Goal: Information Seeking & Learning: Compare options

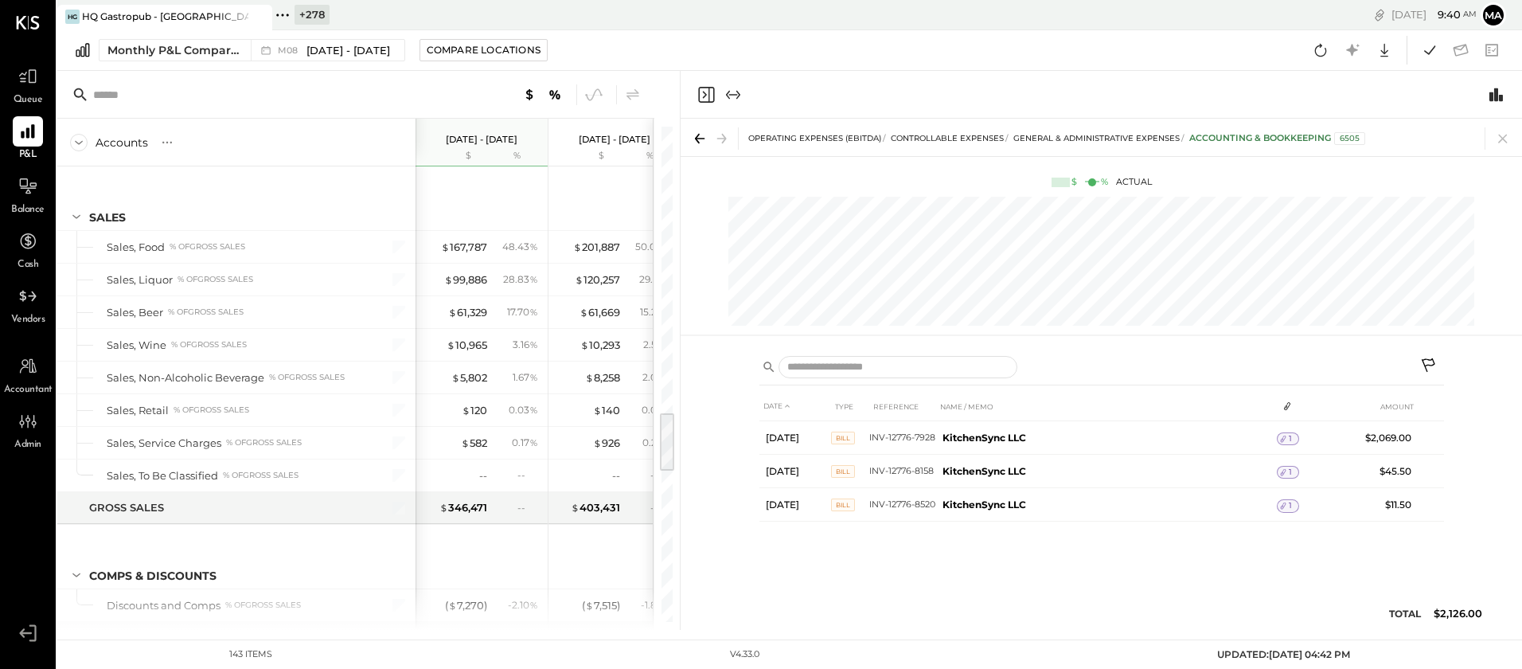
scroll to position [2347, 0]
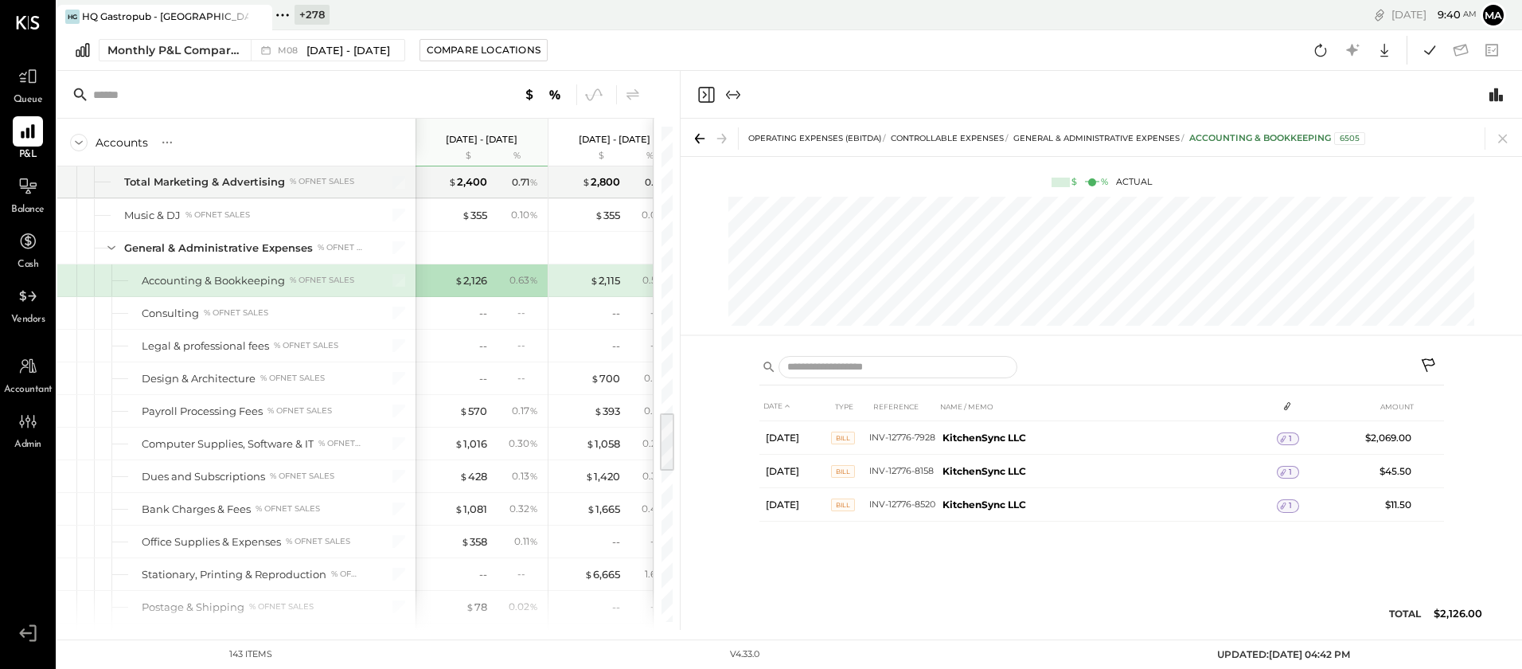
click at [283, 13] on icon at bounding box center [282, 15] width 21 height 21
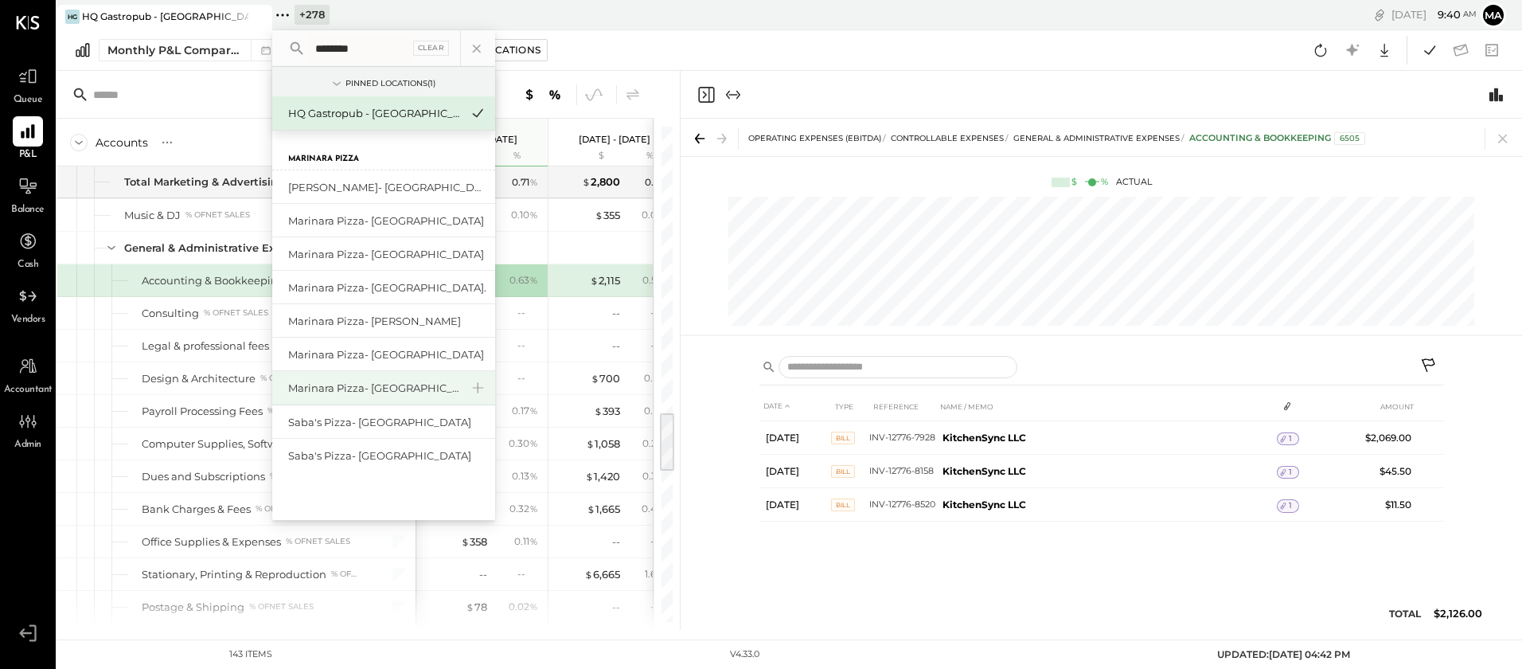
type input "********"
click at [388, 387] on div "Marinara Pizza- [GEOGRAPHIC_DATA]" at bounding box center [374, 387] width 172 height 15
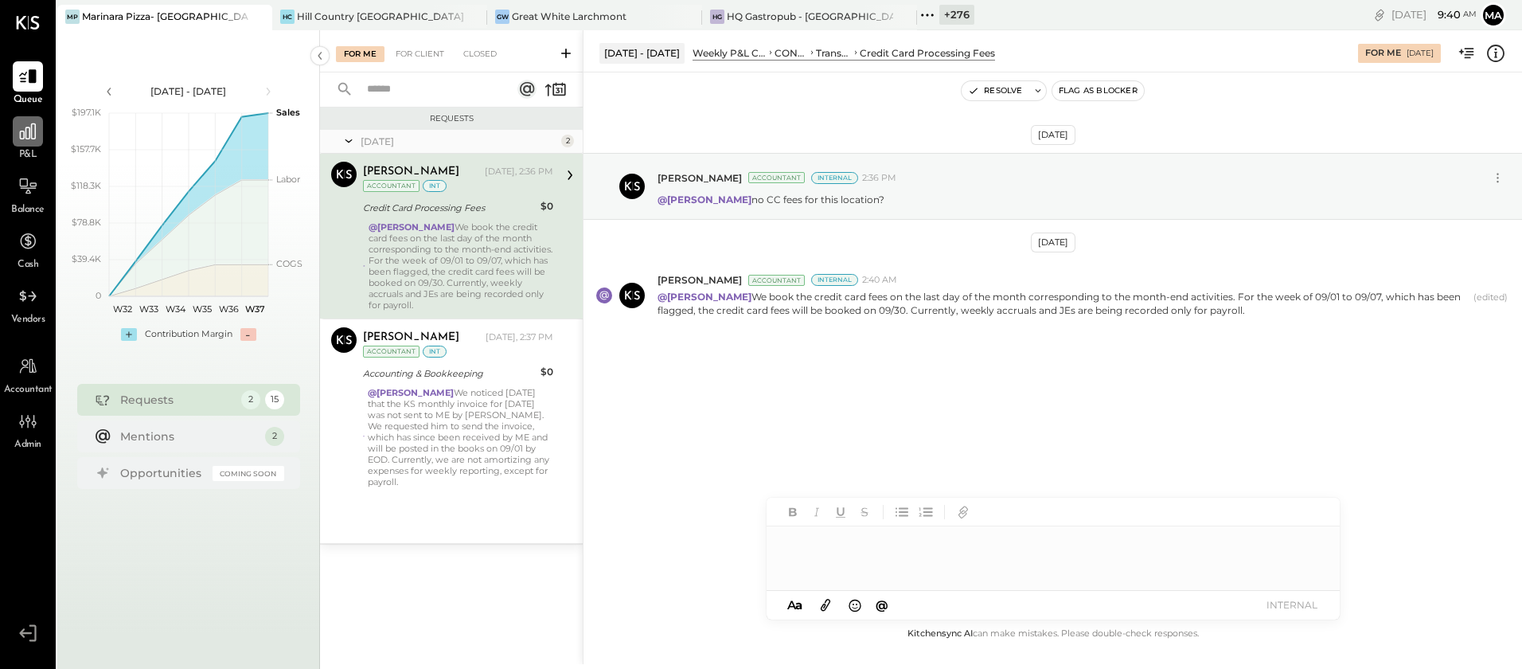
click at [32, 135] on icon at bounding box center [28, 131] width 21 height 21
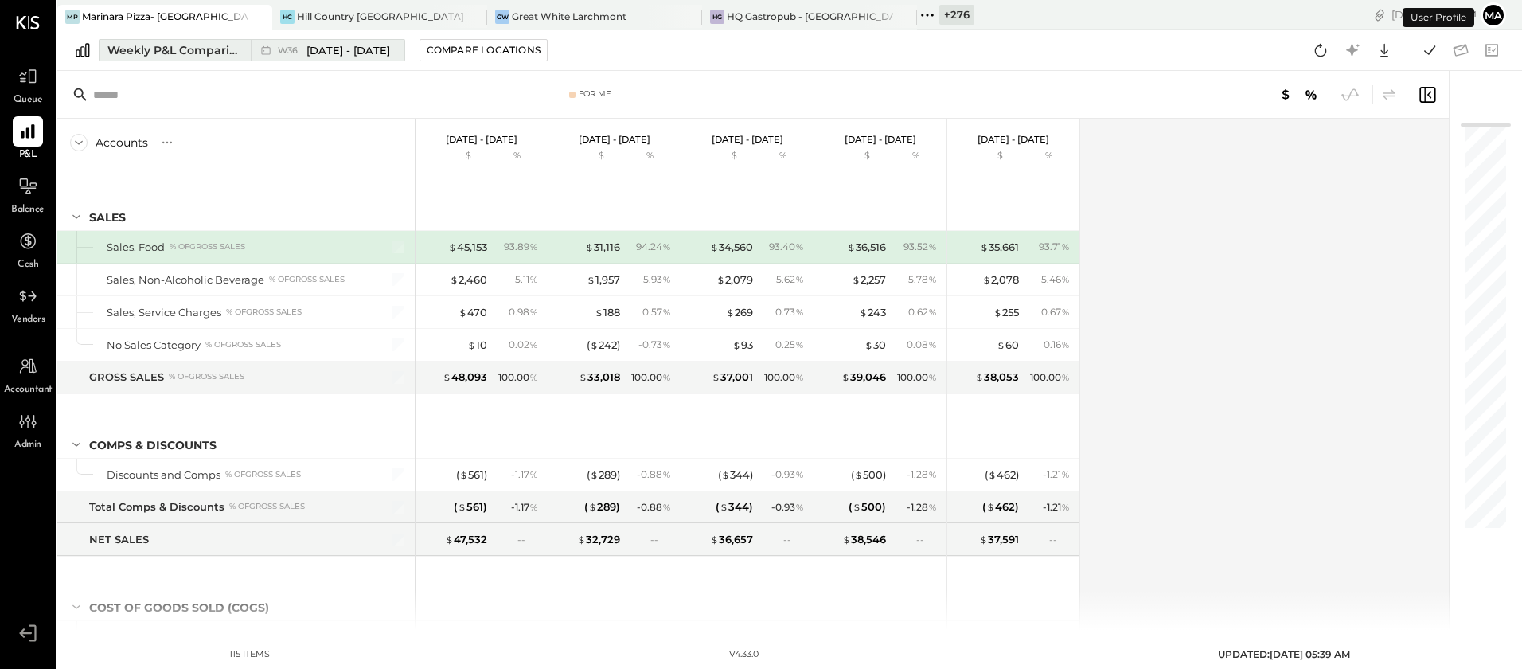
click at [249, 49] on button "Weekly P&L Comparison W36 Sep 1 - 7, 2025" at bounding box center [252, 50] width 306 height 22
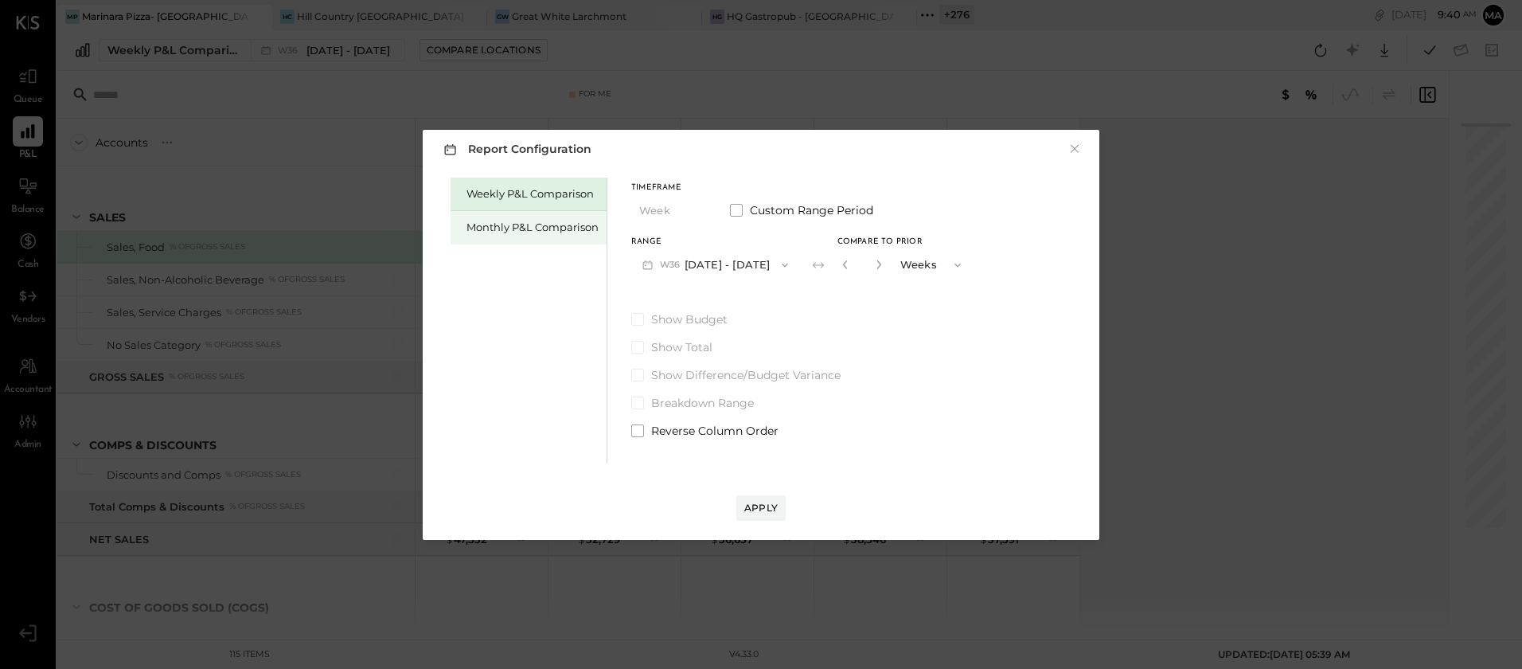
click at [556, 227] on div "Monthly P&L Comparison" at bounding box center [532, 227] width 132 height 15
click at [743, 259] on button "M09 Sep 1 - 30, 2025" at bounding box center [715, 264] width 168 height 29
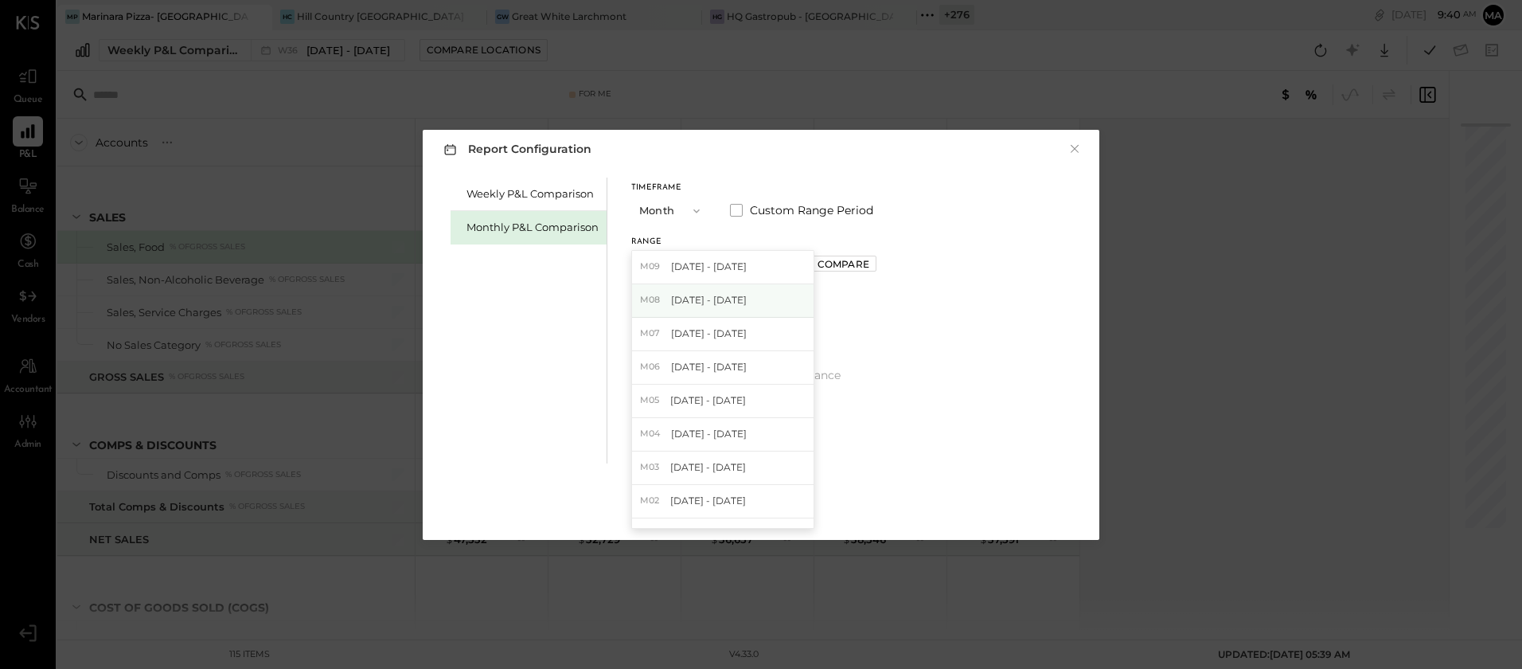
click at [733, 303] on span "[DATE] - [DATE]" at bounding box center [709, 300] width 76 height 14
click at [842, 263] on div "Compare" at bounding box center [843, 264] width 52 height 14
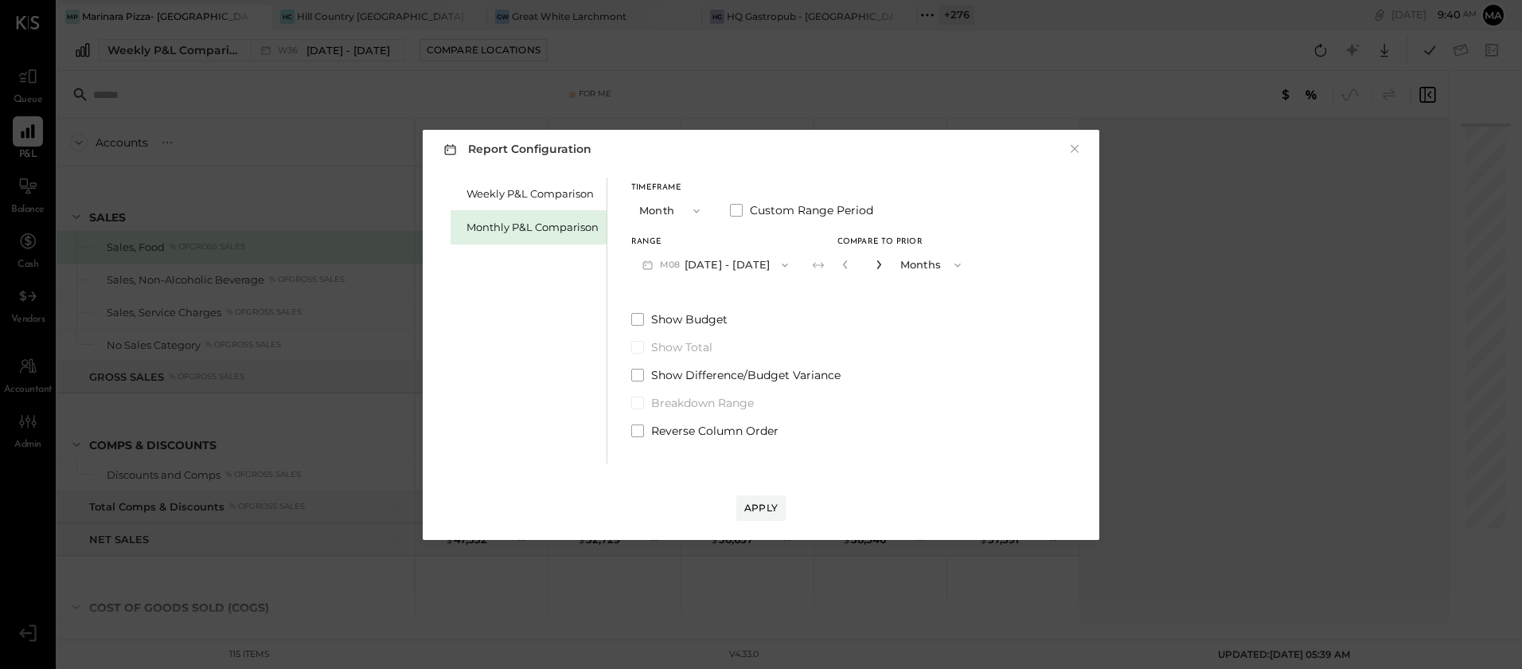
click at [876, 264] on icon "button" at bounding box center [878, 264] width 4 height 9
type input "*"
click at [772, 501] on div "Apply" at bounding box center [760, 508] width 33 height 14
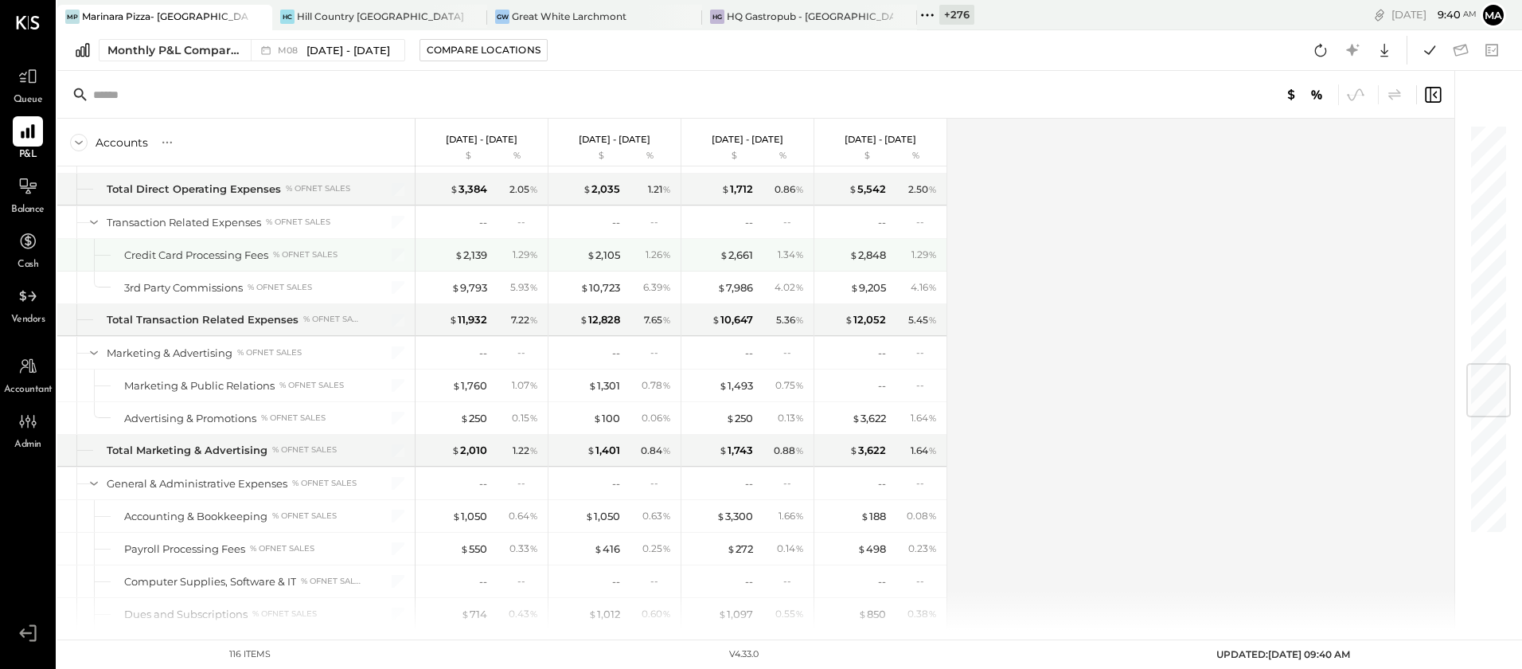
scroll to position [2050, 0]
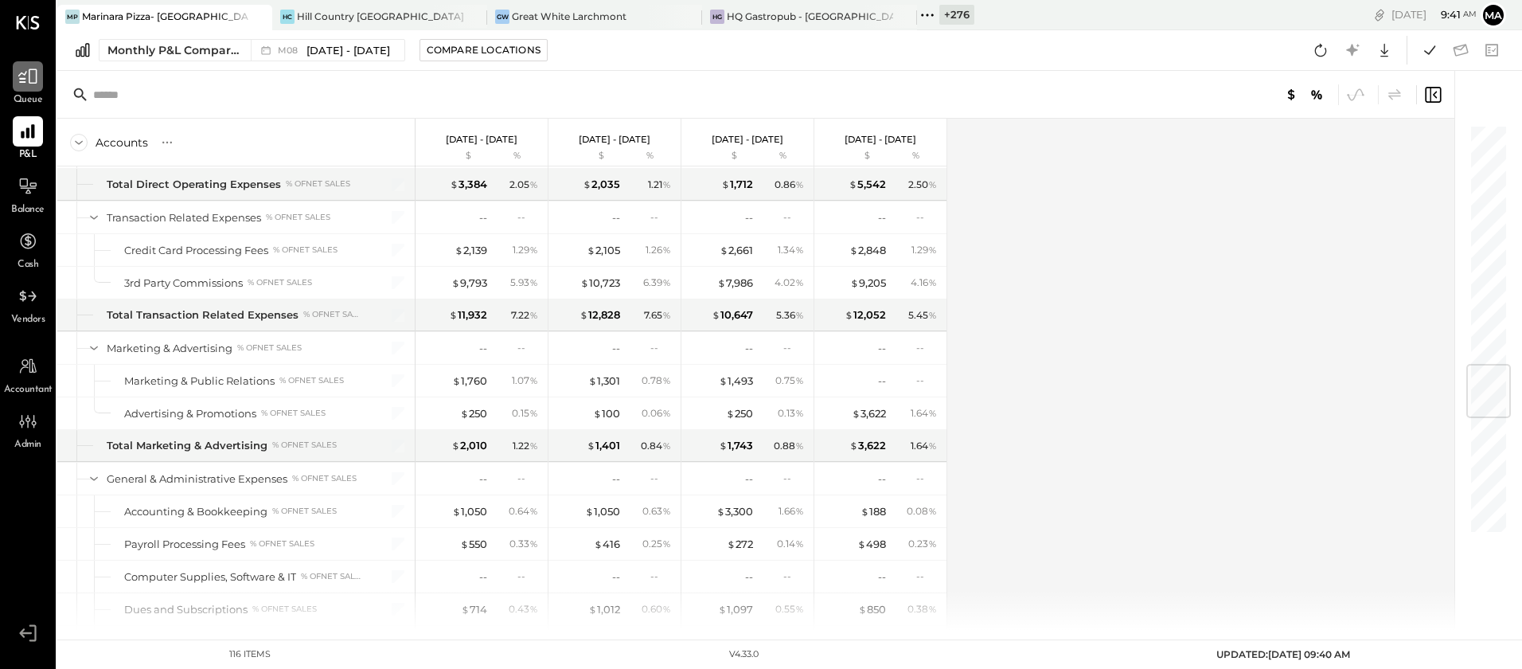
click at [22, 89] on div at bounding box center [28, 76] width 30 height 30
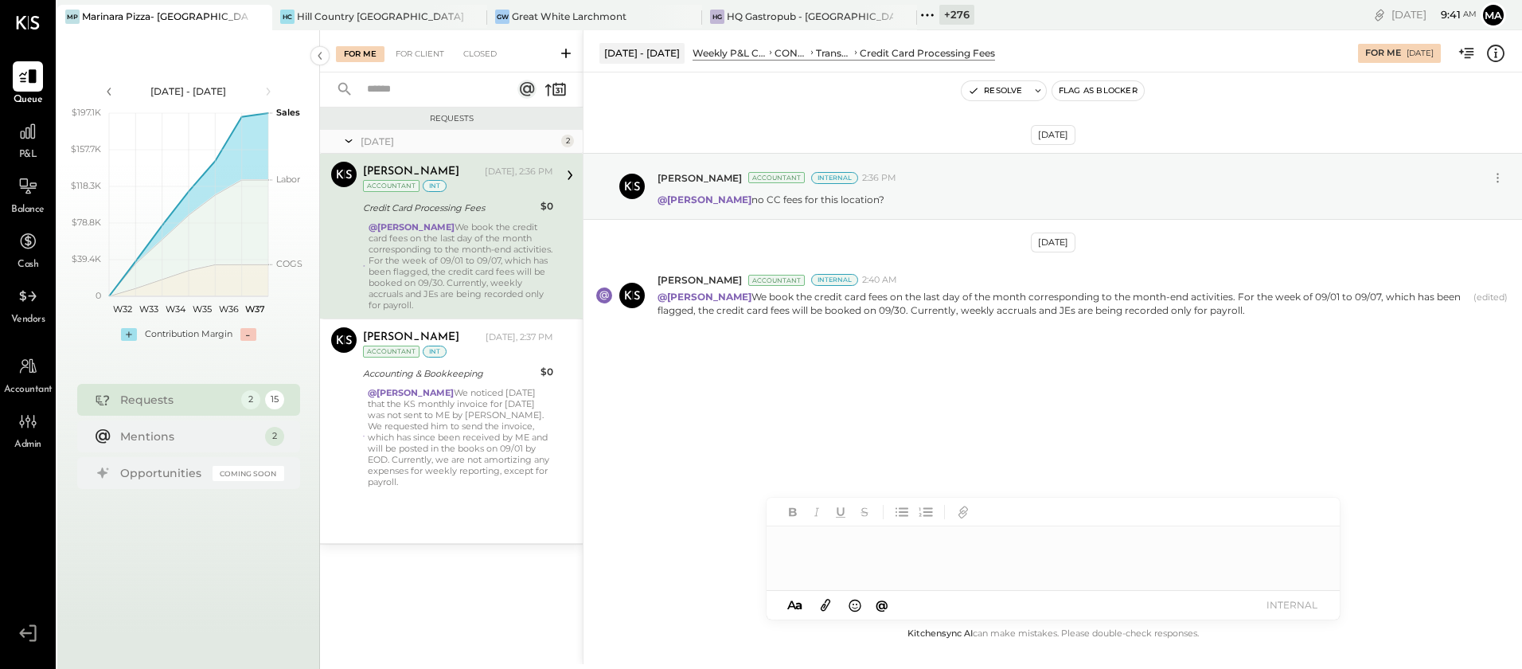
click at [834, 550] on div at bounding box center [1053, 558] width 573 height 64
click at [1305, 603] on button "INTERNAL" at bounding box center [1292, 604] width 64 height 21
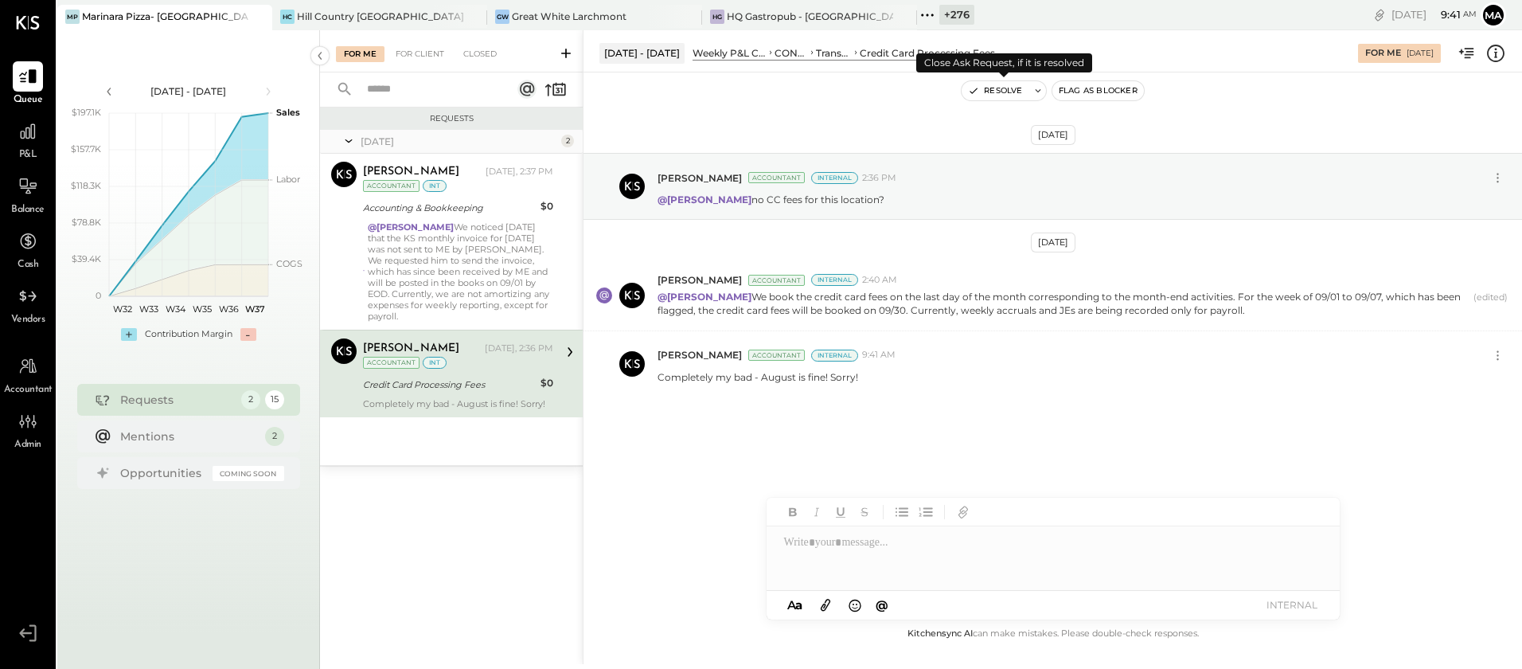
click at [992, 88] on button "Resolve" at bounding box center [995, 90] width 67 height 19
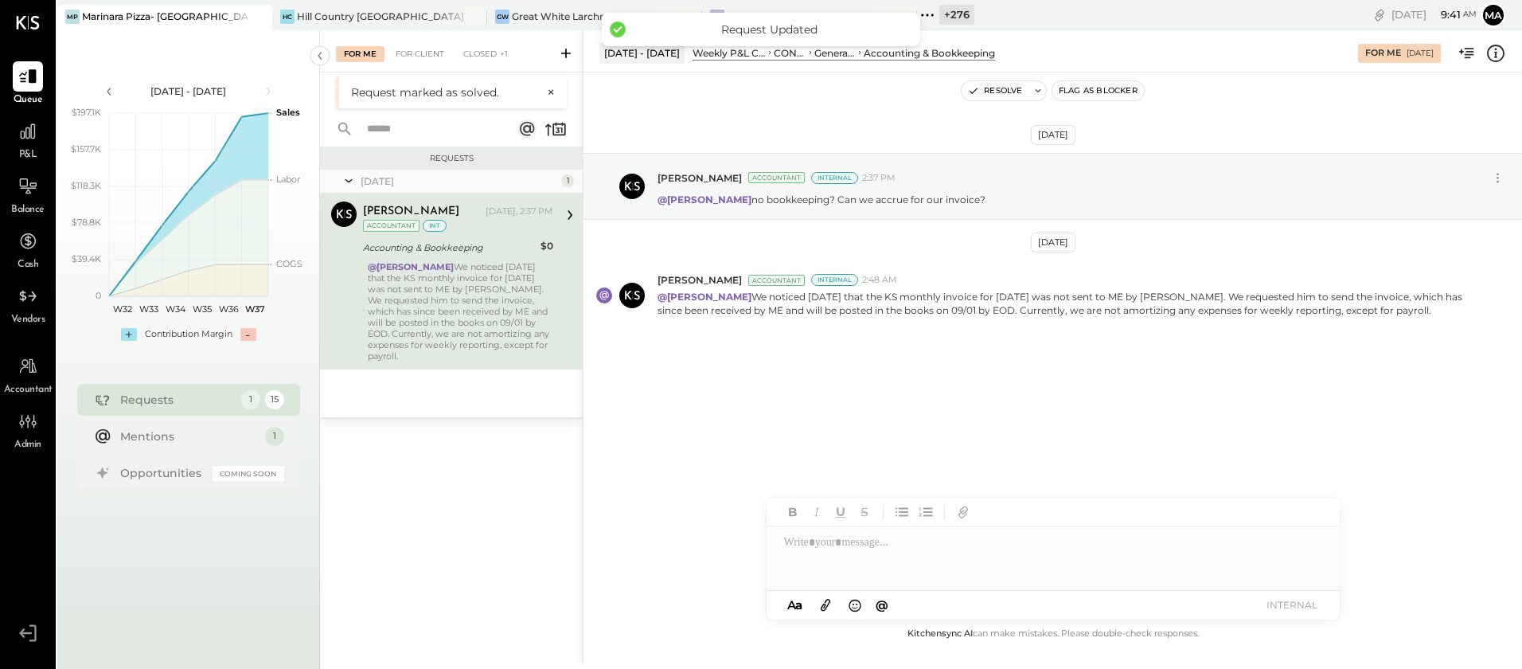
click at [453, 319] on div "@Margot Bloch We noticed yesterday that the KS monthly invoice for September 20…" at bounding box center [460, 311] width 185 height 100
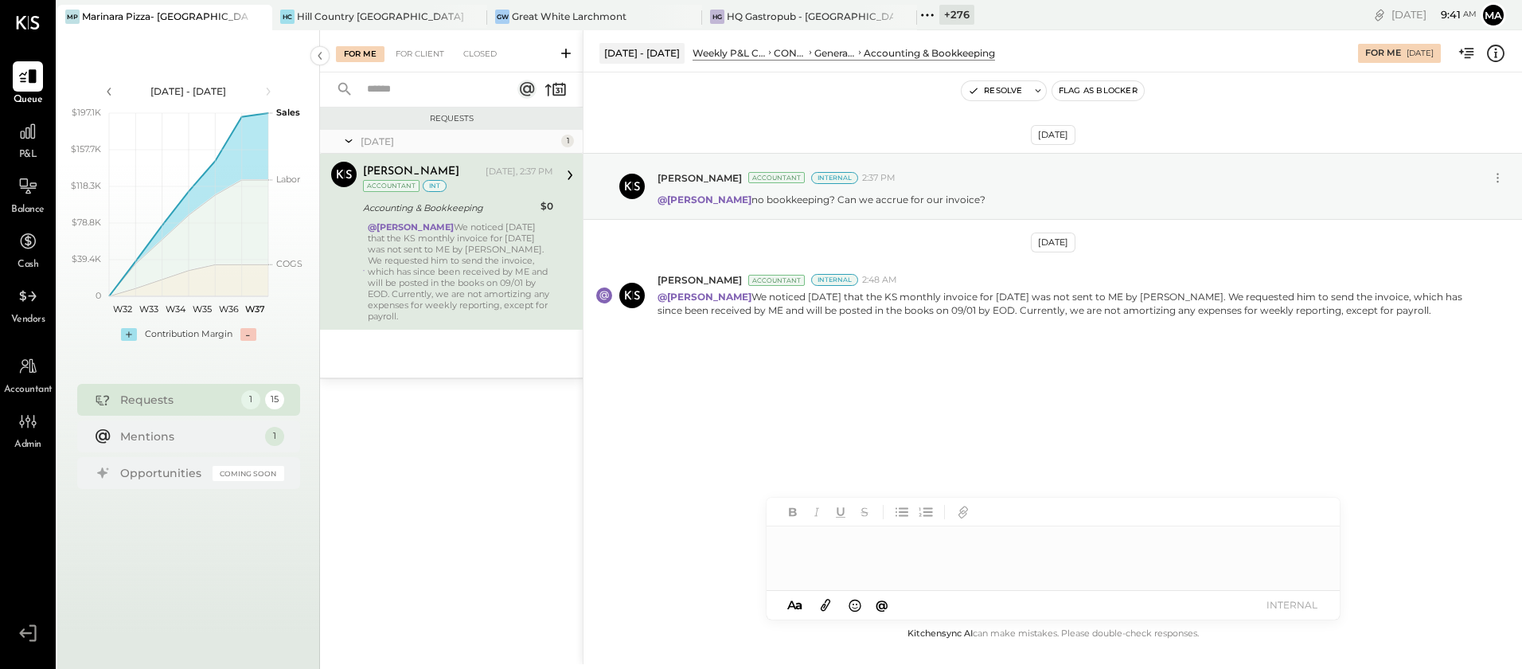
click at [848, 556] on div at bounding box center [1053, 558] width 573 height 64
click at [936, 399] on div "[DATE] [PERSON_NAME] Accountant Internal 2:37 PM @[PERSON_NAME] no bookkeeping?…" at bounding box center [1052, 280] width 938 height 337
click at [926, 552] on div at bounding box center [1053, 558] width 573 height 64
click at [1283, 599] on button "INTERNAL" at bounding box center [1292, 604] width 64 height 21
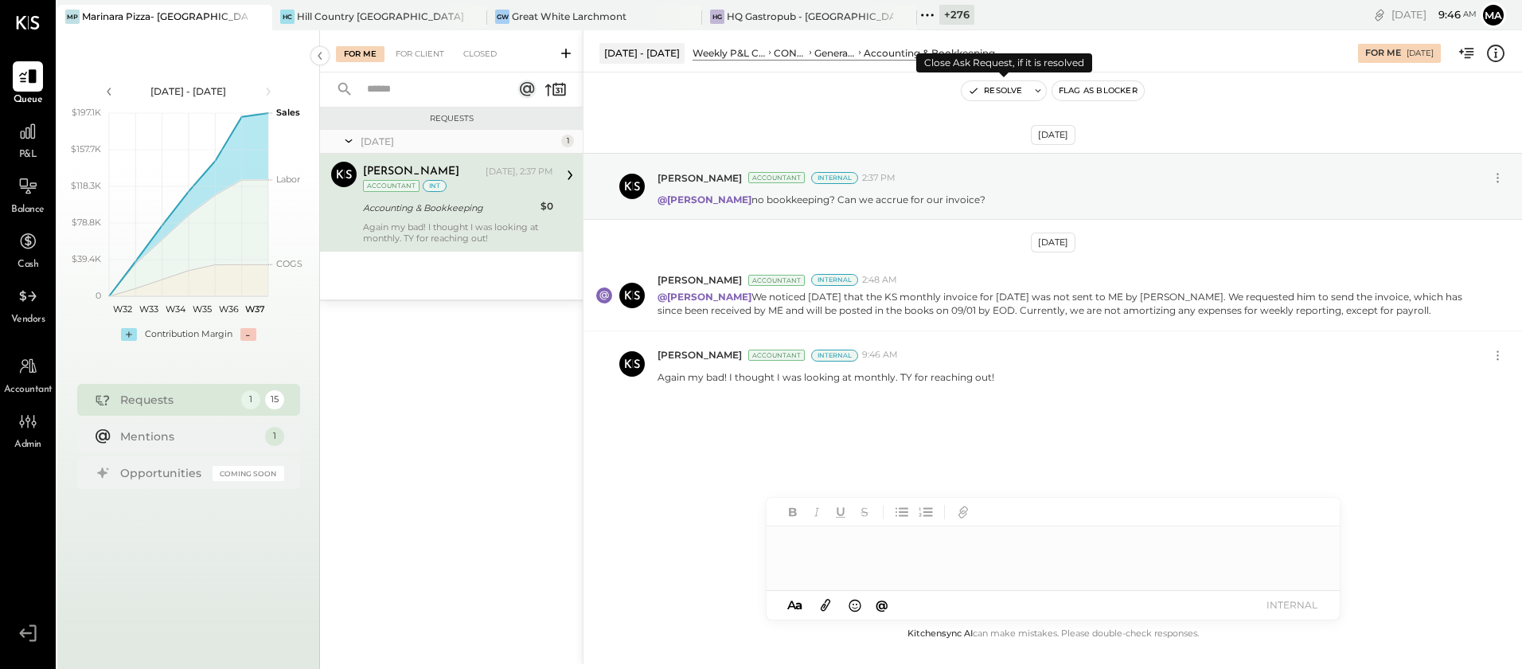
click at [993, 88] on button "Resolve" at bounding box center [995, 90] width 67 height 19
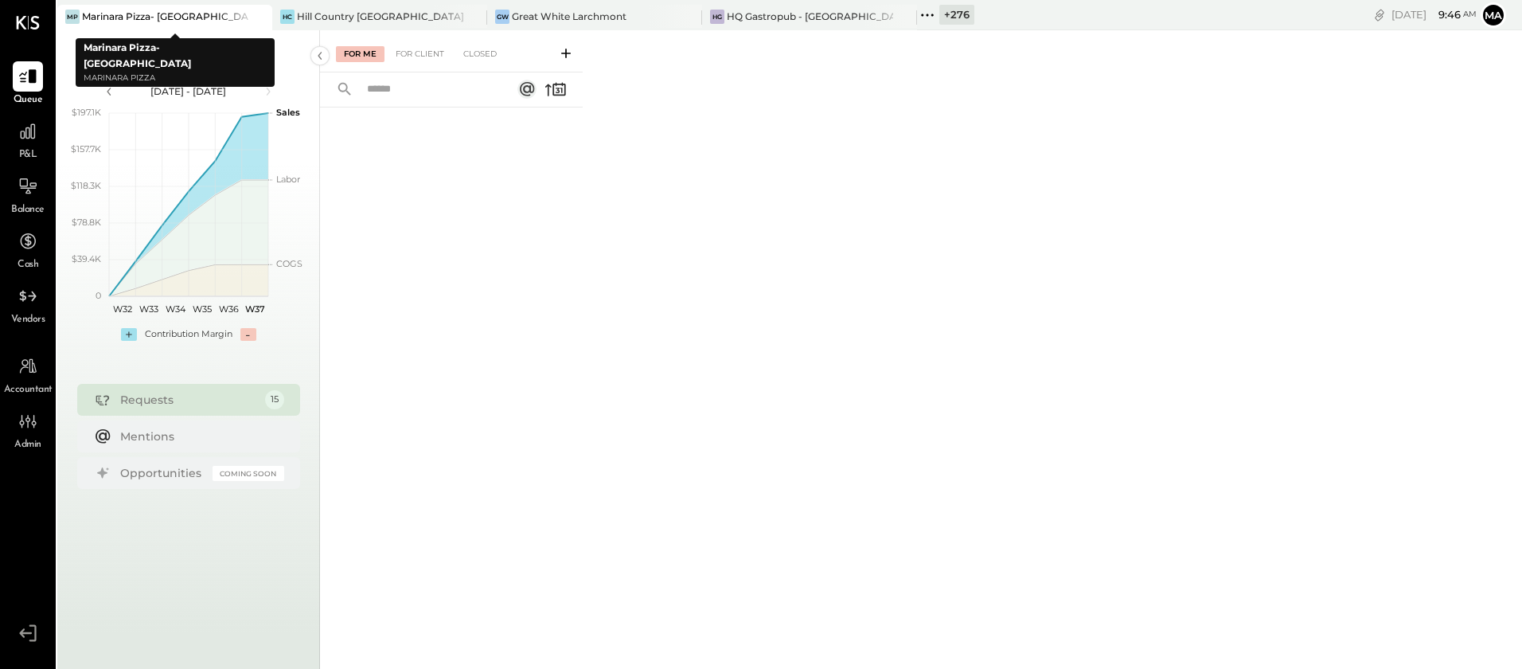
click at [253, 18] on icon at bounding box center [258, 16] width 20 height 19
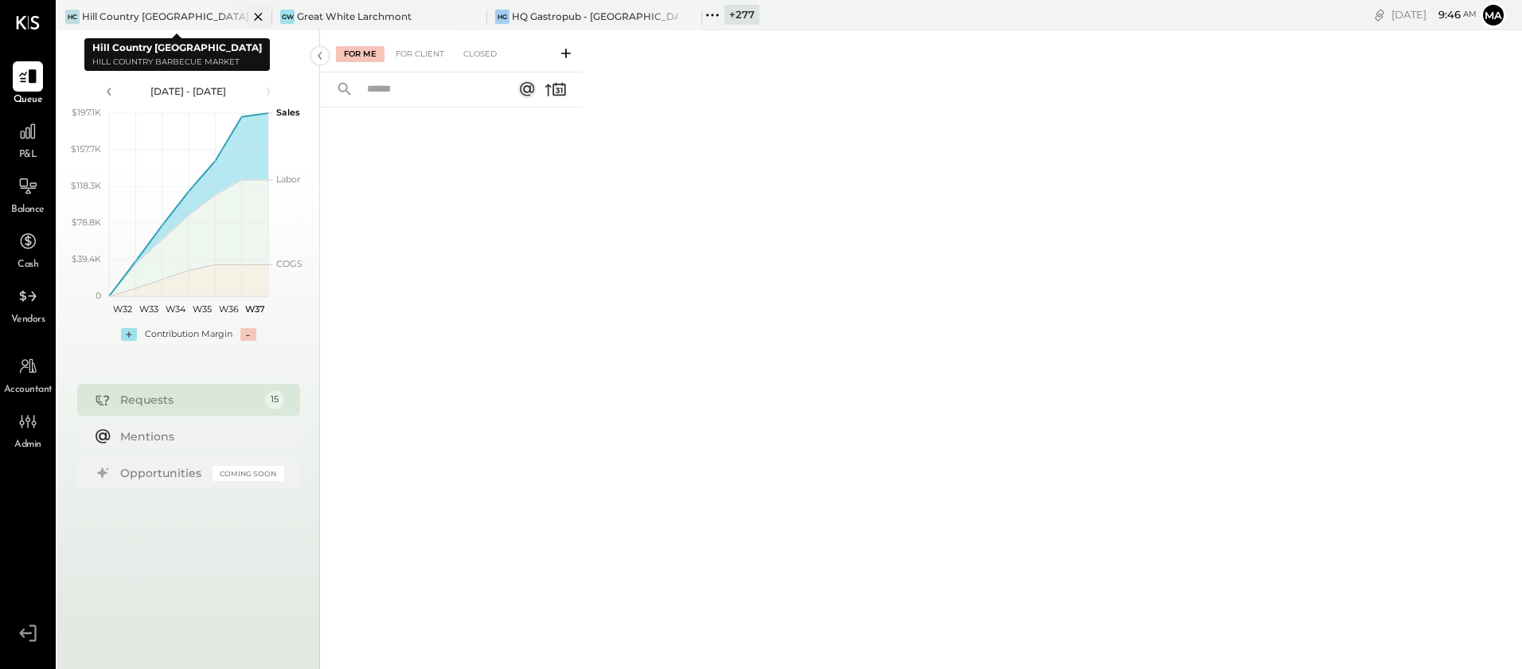
click at [256, 18] on icon at bounding box center [258, 16] width 20 height 19
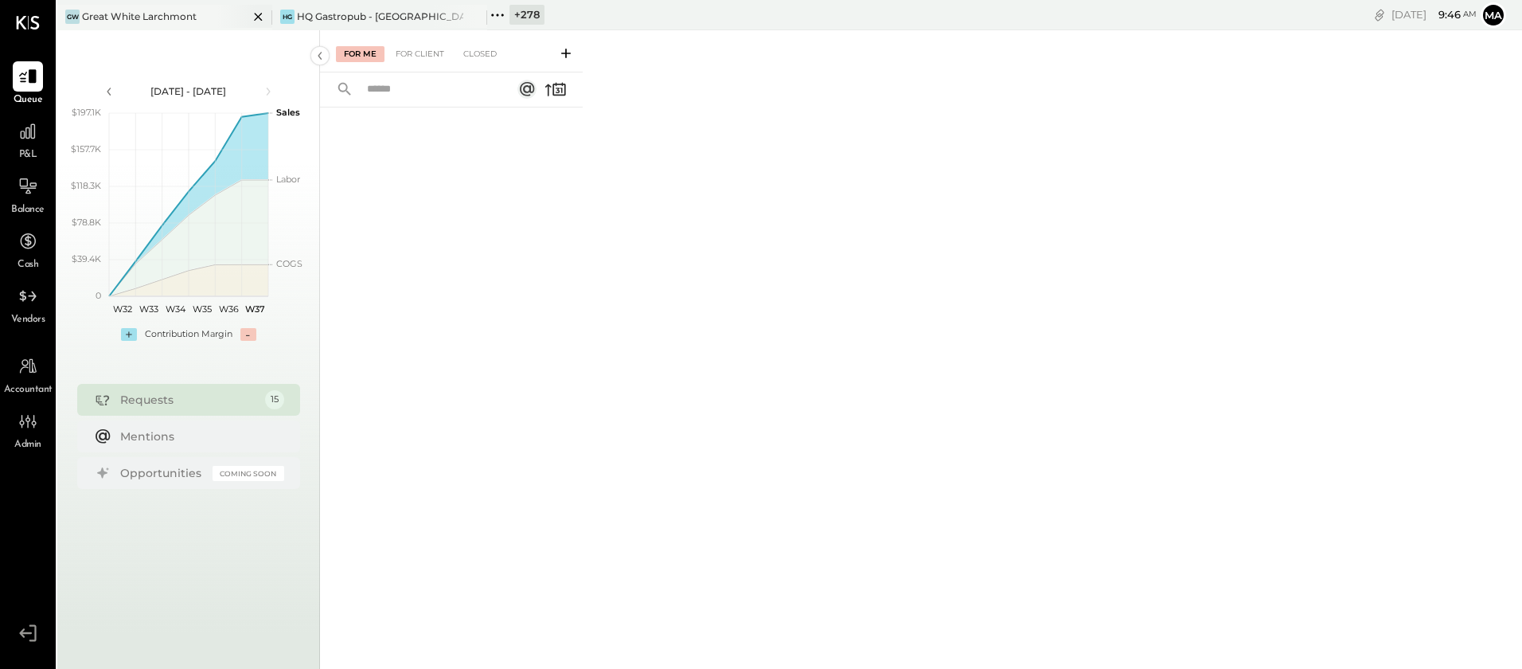
click at [256, 18] on icon at bounding box center [258, 16] width 20 height 19
click at [70, 15] on icon at bounding box center [67, 15] width 21 height 21
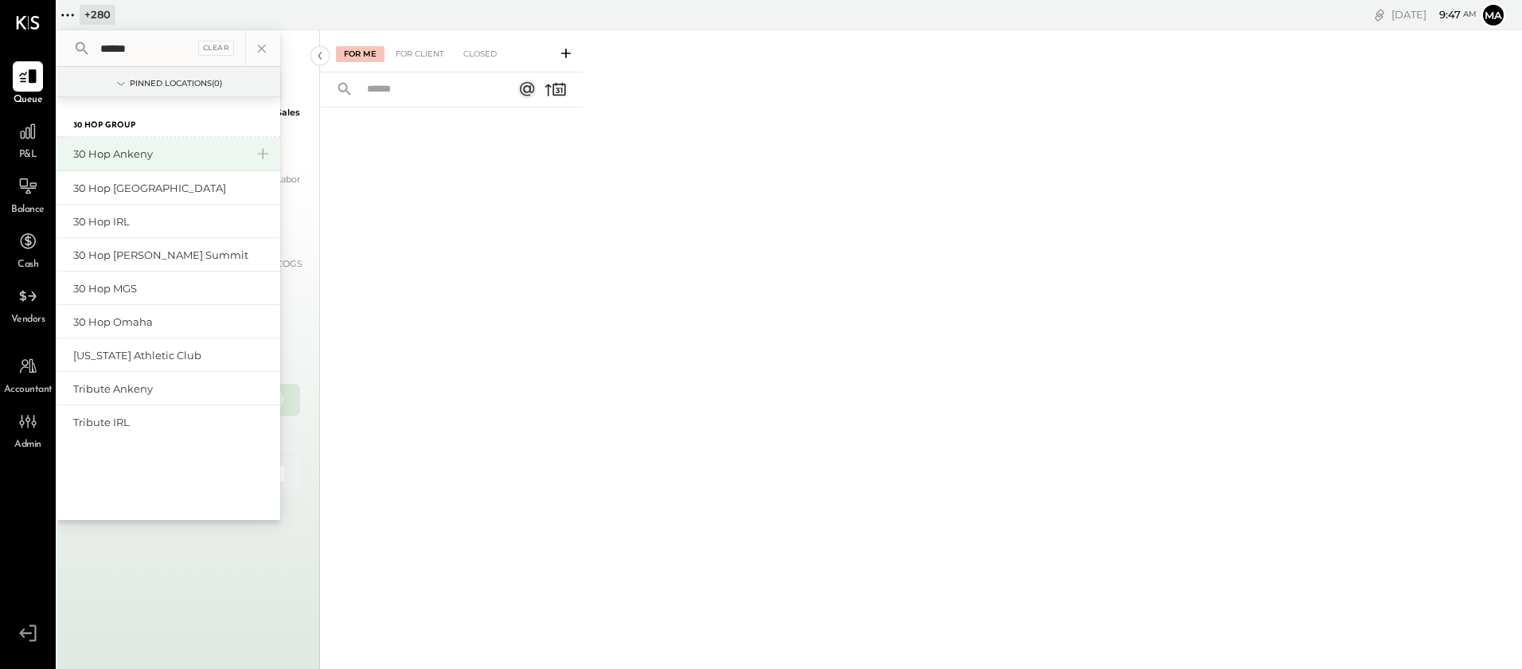
type input "******"
click at [135, 153] on div "30 Hop Ankeny" at bounding box center [159, 153] width 172 height 15
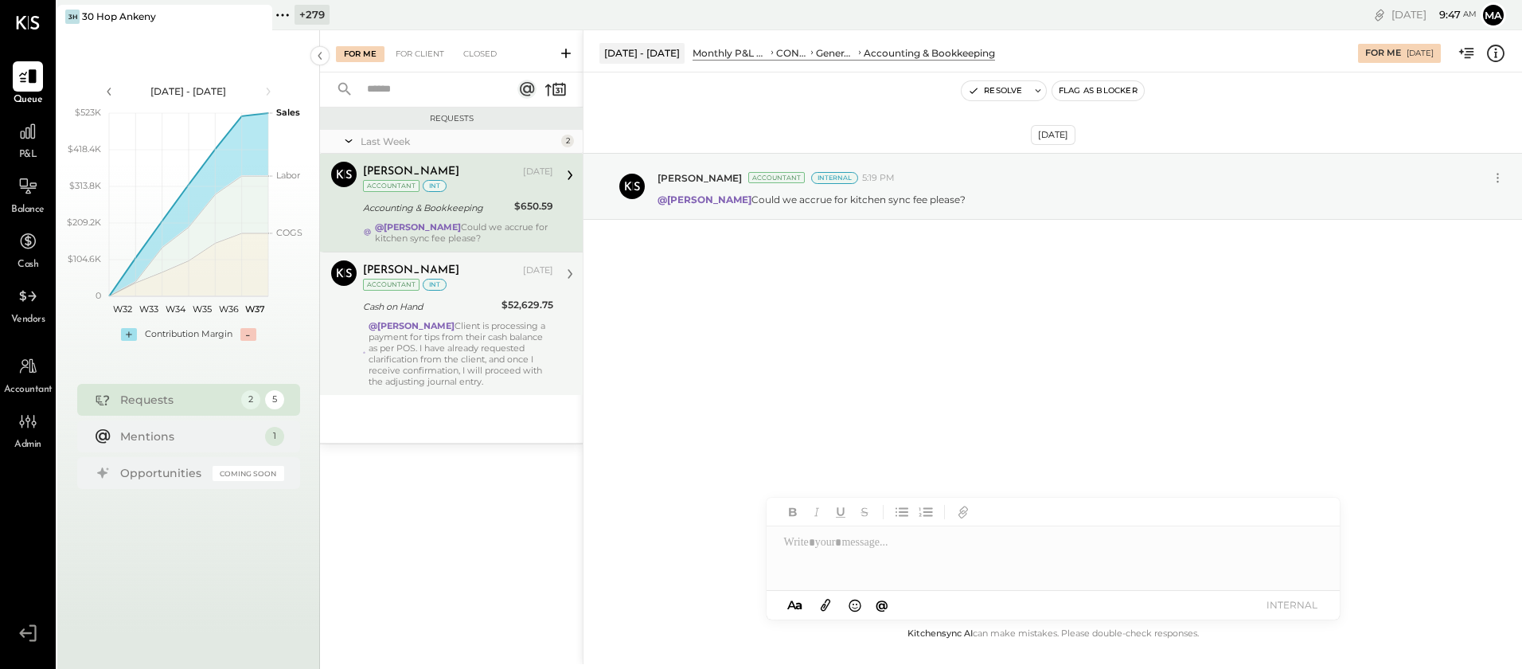
click at [462, 336] on div "@[PERSON_NAME] Client is processing a payment for tips from their cash balance …" at bounding box center [461, 353] width 185 height 67
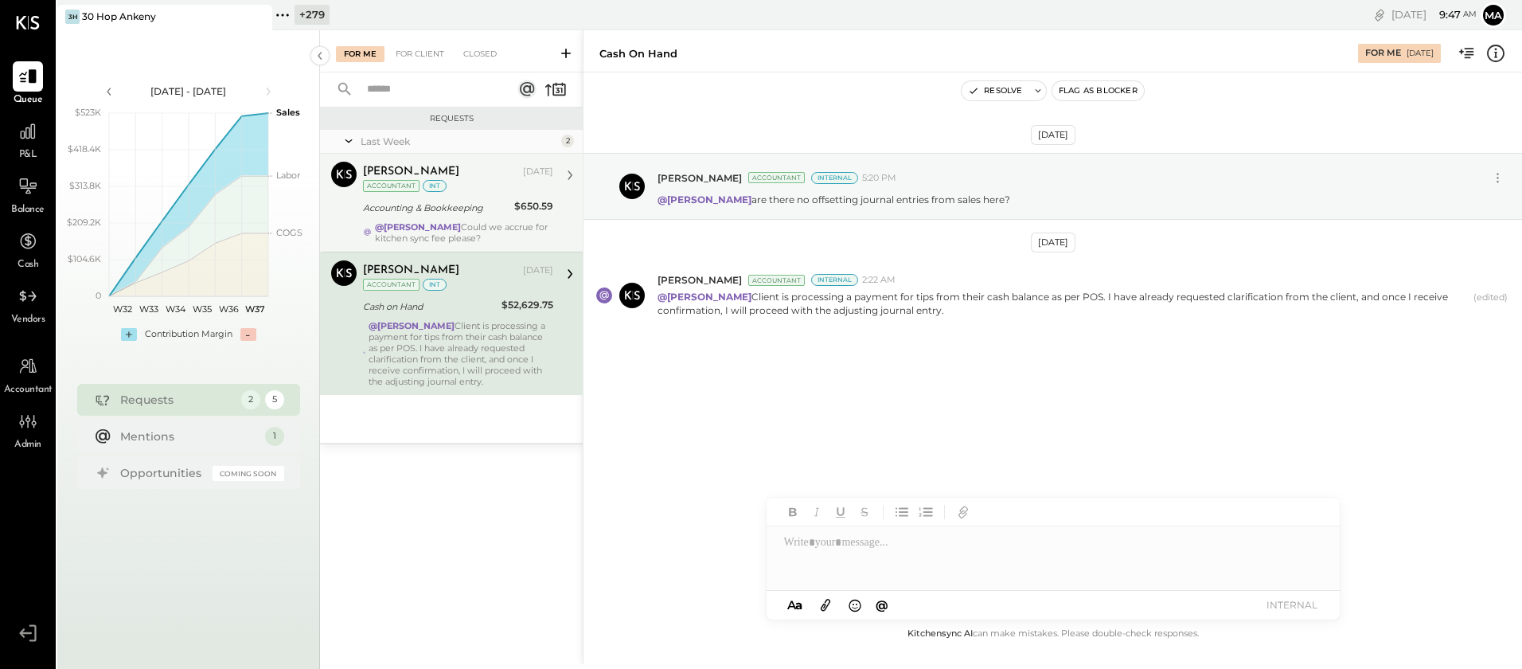
click at [468, 219] on div "[PERSON_NAME] [DATE] Accountant int Accounting & Bookkeeping $650.59 @[PERSON_N…" at bounding box center [458, 203] width 190 height 82
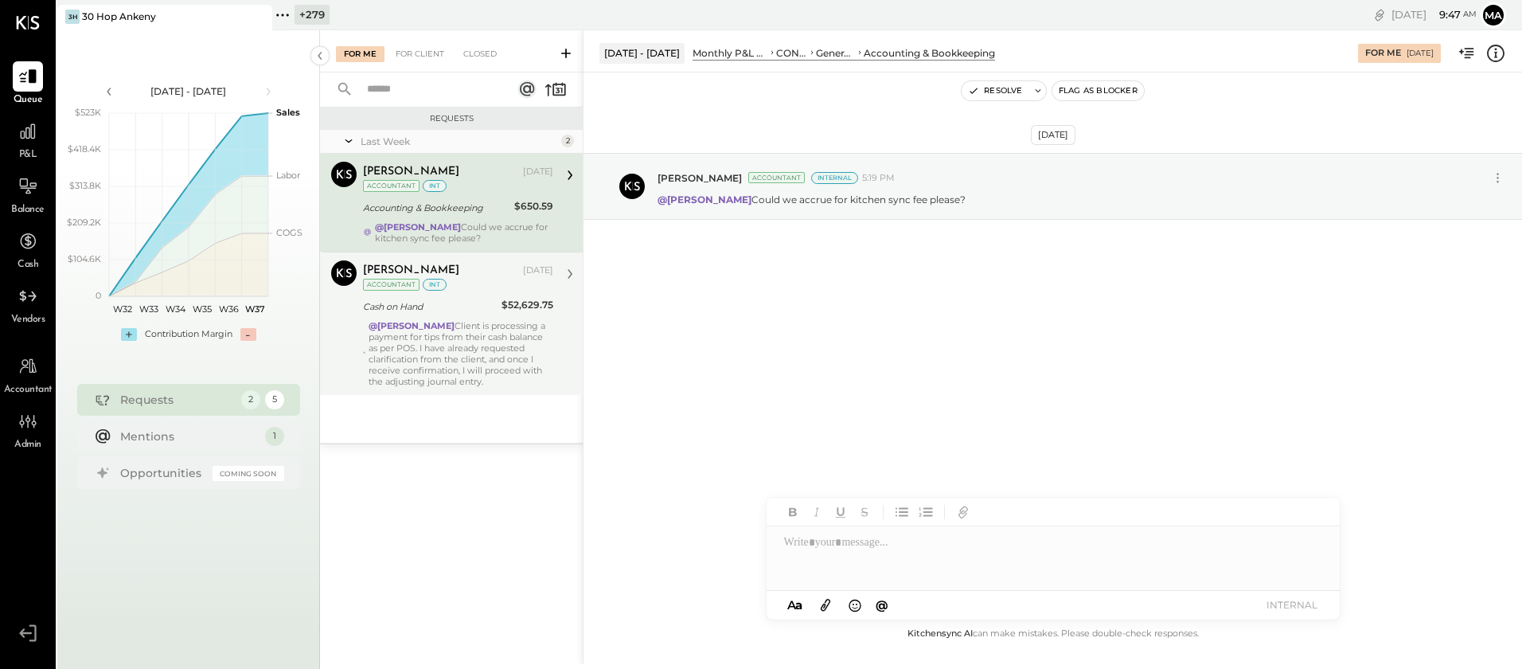
click at [466, 356] on div "@[PERSON_NAME] Client is processing a payment for tips from their cash balance …" at bounding box center [461, 353] width 185 height 67
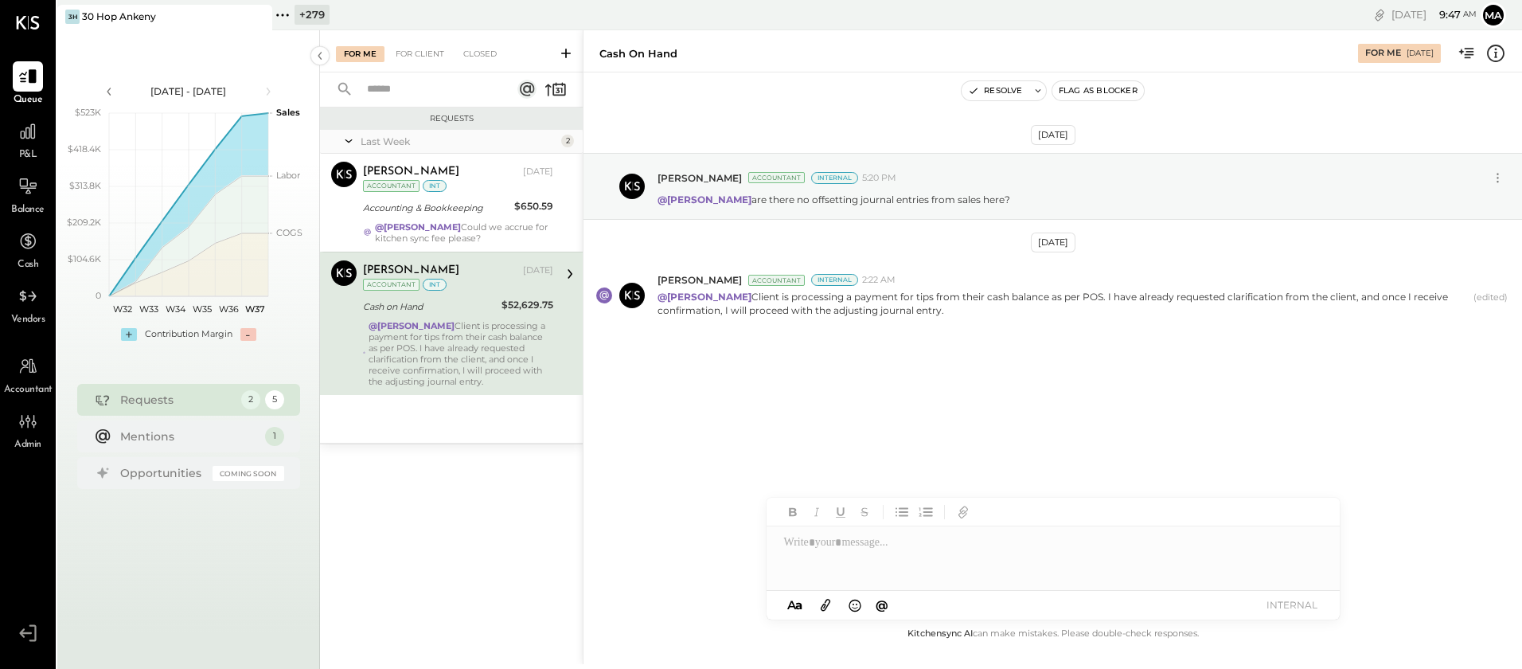
click at [887, 559] on div at bounding box center [1053, 558] width 573 height 64
click at [1289, 603] on button "INTERNAL" at bounding box center [1292, 604] width 64 height 21
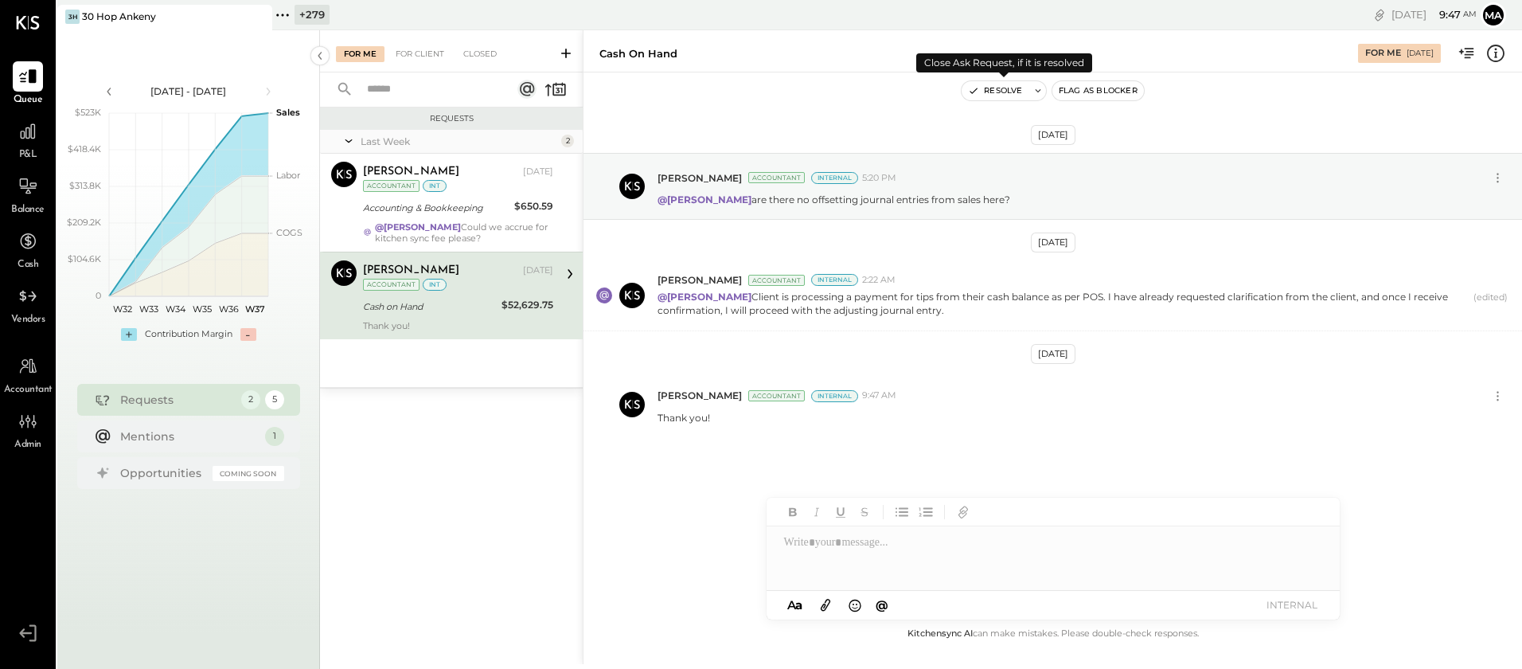
click at [1002, 91] on button "Resolve" at bounding box center [995, 90] width 67 height 19
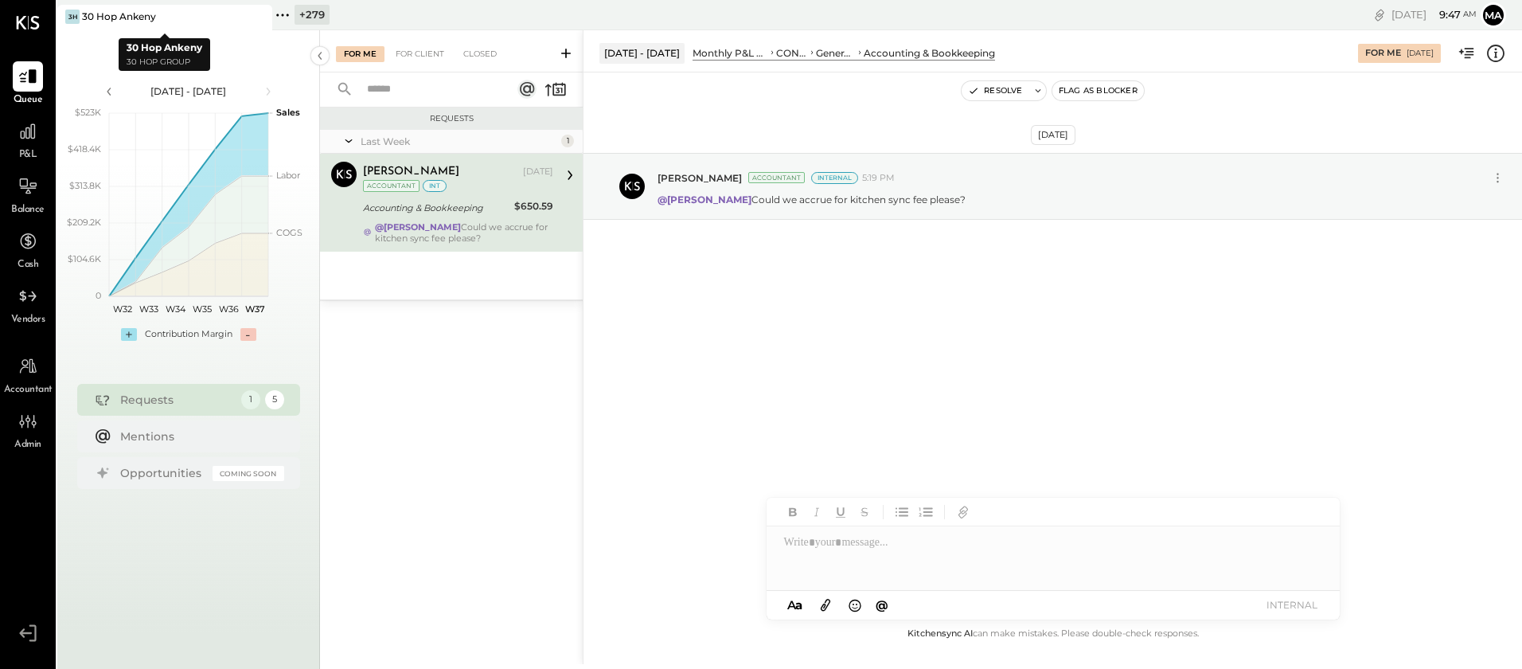
drag, startPoint x: 265, startPoint y: 15, endPoint x: 242, endPoint y: 16, distance: 23.1
click at [265, 15] on icon at bounding box center [258, 16] width 20 height 19
click at [73, 16] on icon at bounding box center [67, 15] width 21 height 21
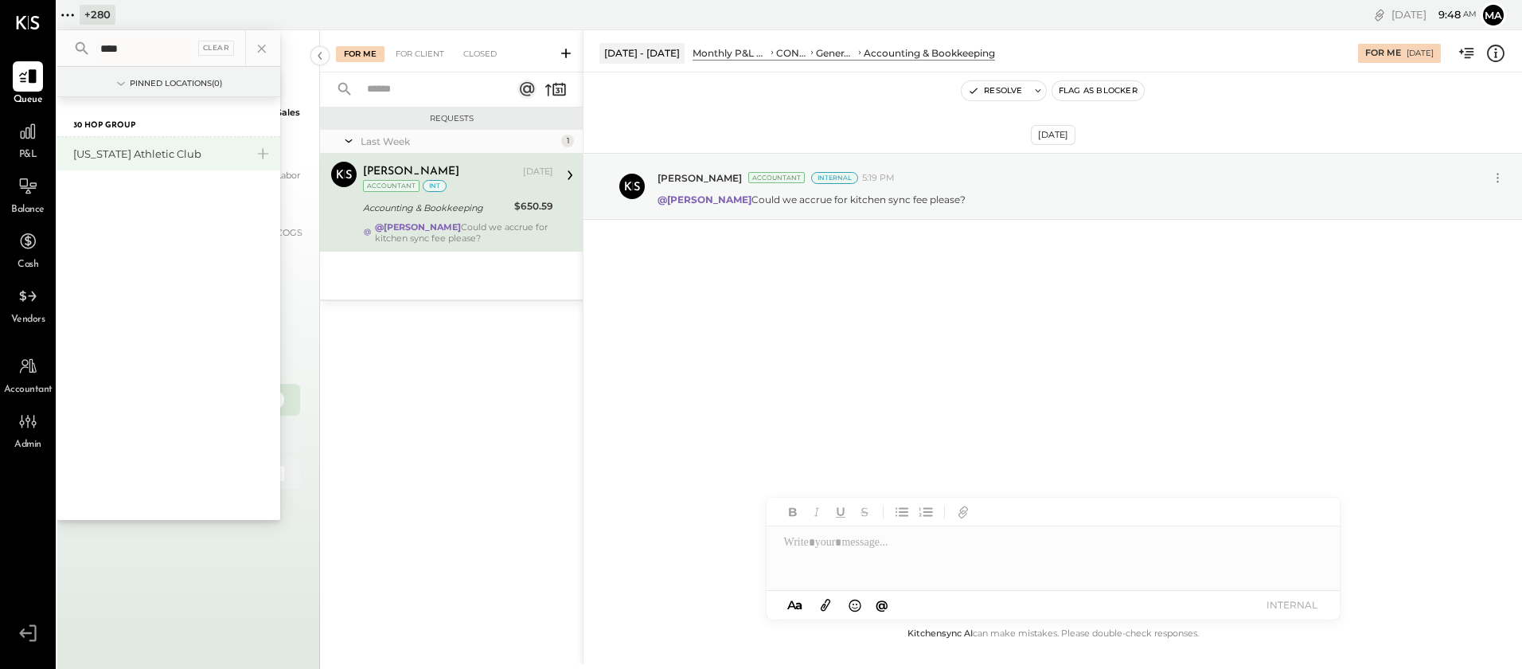
type input "****"
click at [142, 144] on div "[US_STATE] Athletic Club" at bounding box center [168, 153] width 223 height 33
click at [132, 158] on div "[US_STATE] Athletic Club" at bounding box center [159, 153] width 172 height 15
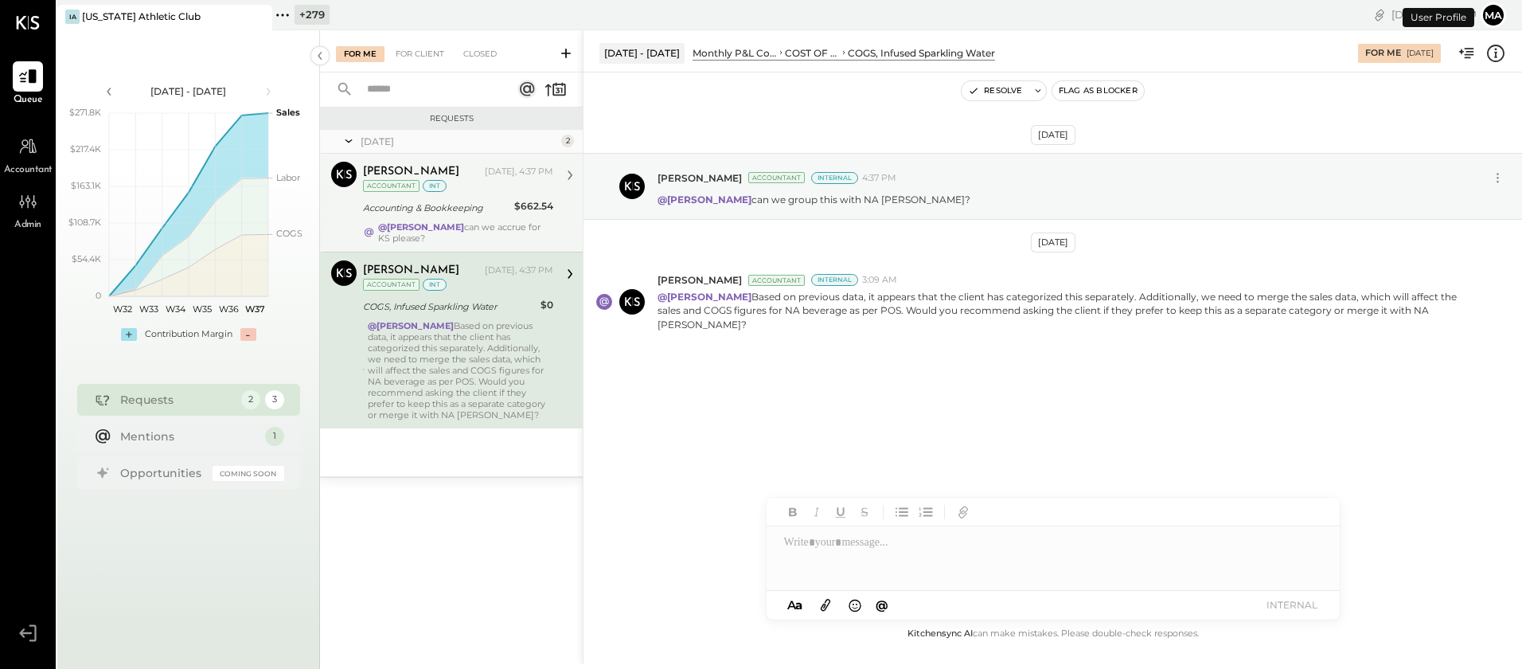
click at [466, 210] on div "Accounting & Bookkeeping" at bounding box center [436, 208] width 146 height 16
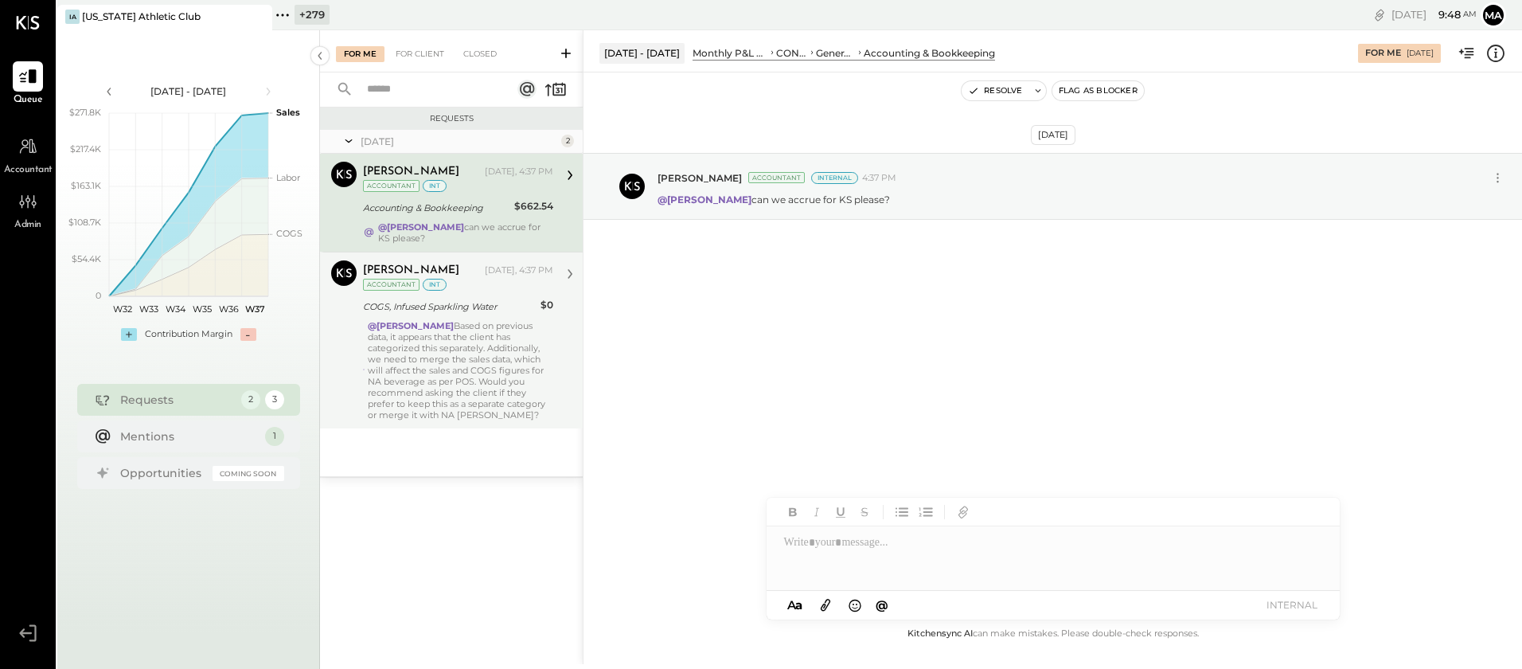
click at [469, 344] on div "@[PERSON_NAME] Based on previous data, it appears that the client has categoriz…" at bounding box center [460, 370] width 185 height 100
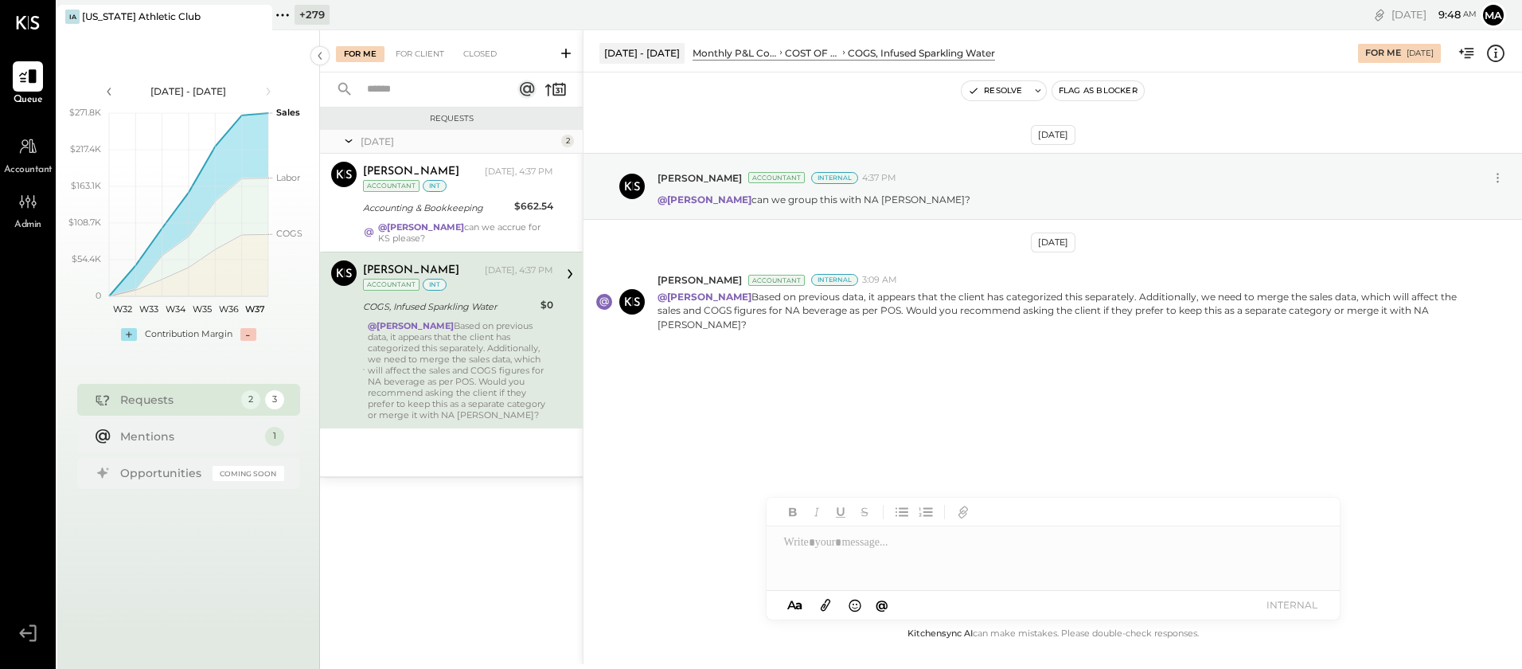
click at [898, 549] on div at bounding box center [1053, 558] width 573 height 64
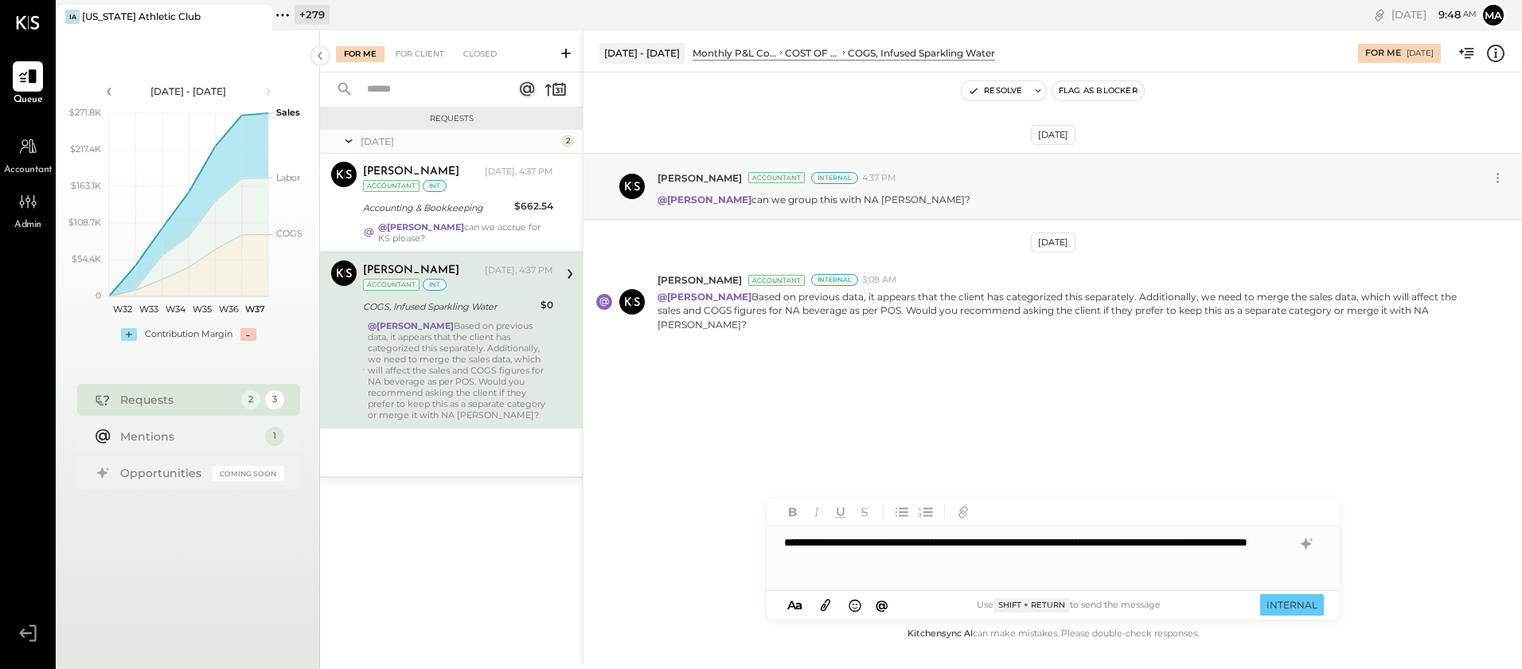
click at [884, 556] on div "**********" at bounding box center [1053, 558] width 573 height 64
type input "**"
click at [1022, 558] on div "**********" at bounding box center [1053, 558] width 573 height 64
click at [1298, 602] on button "INTERNAL" at bounding box center [1292, 604] width 64 height 21
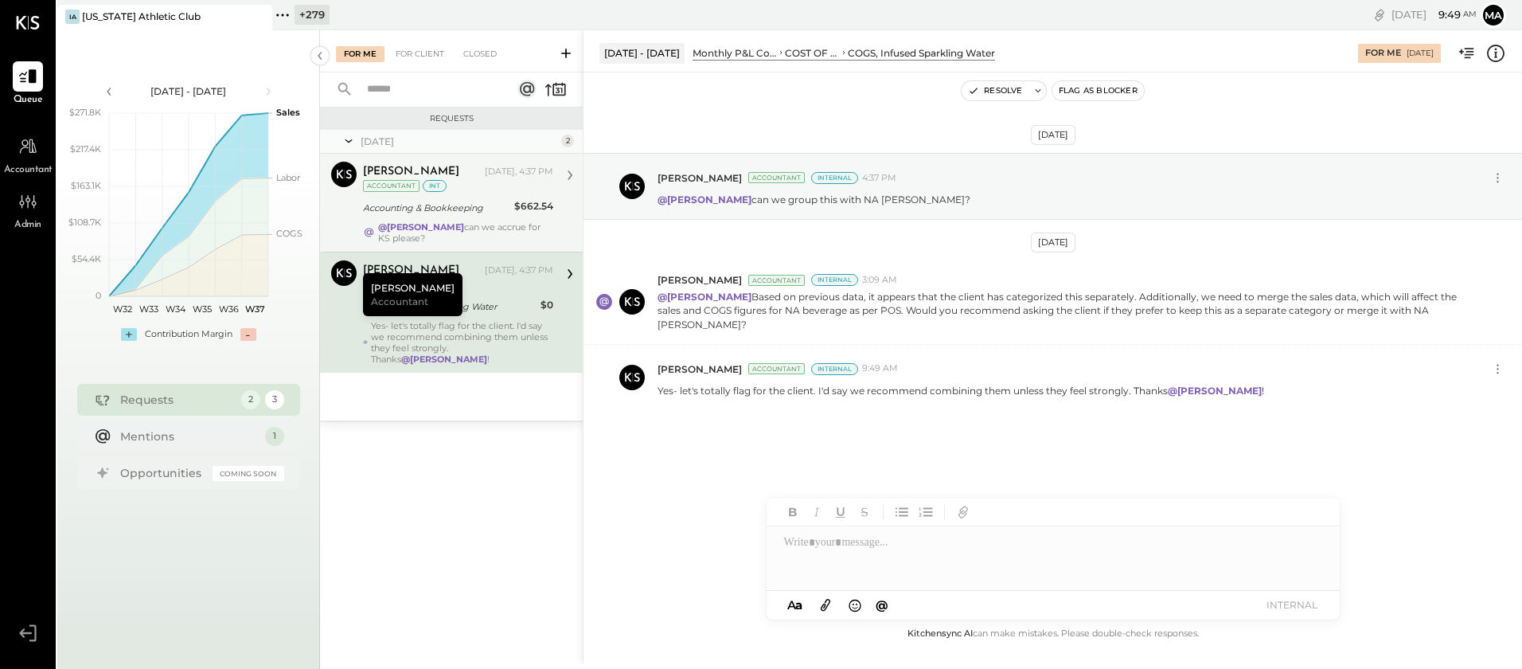
click at [415, 209] on div "Accounting & Bookkeeping" at bounding box center [436, 208] width 146 height 16
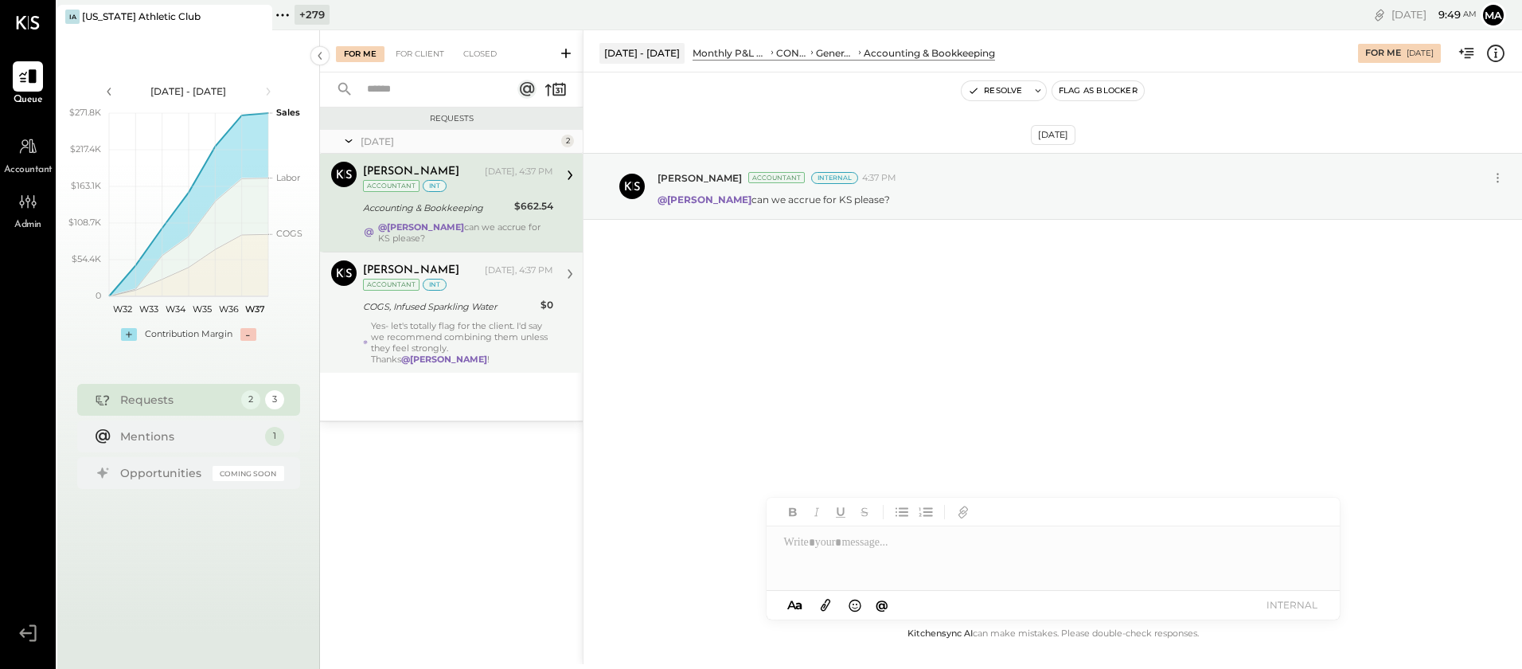
click at [284, 15] on icon at bounding box center [282, 15] width 21 height 21
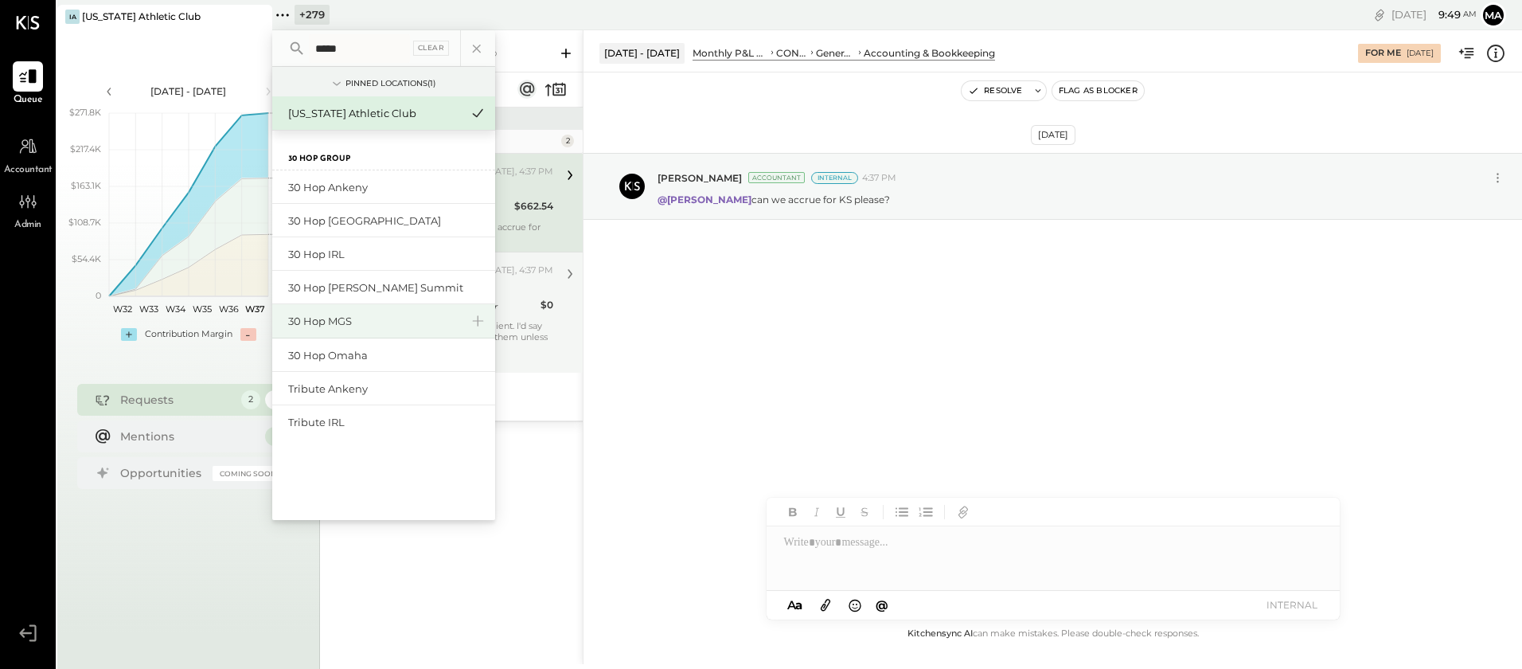
type input "*****"
click at [334, 319] on div "30 Hop MGS" at bounding box center [374, 321] width 172 height 15
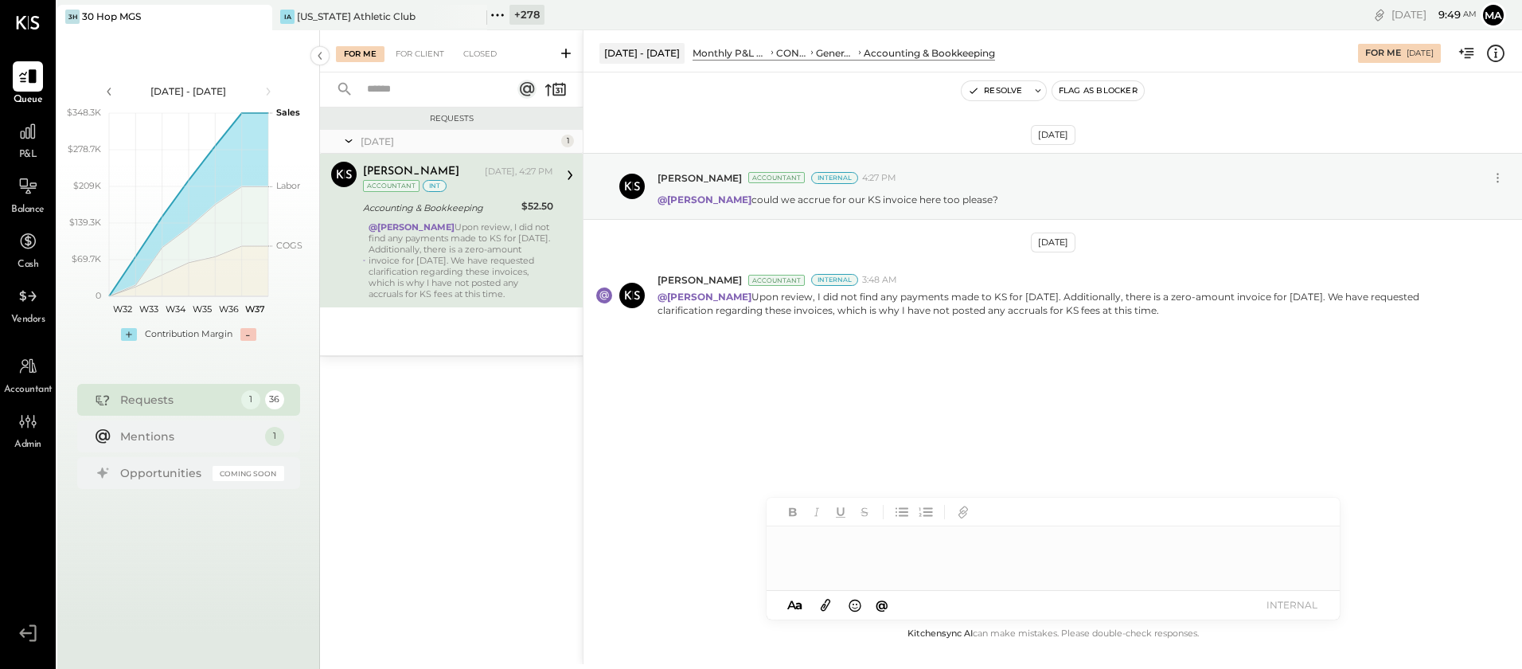
click at [931, 547] on div at bounding box center [1053, 558] width 573 height 64
click at [1290, 603] on button "INTERNAL" at bounding box center [1292, 604] width 64 height 21
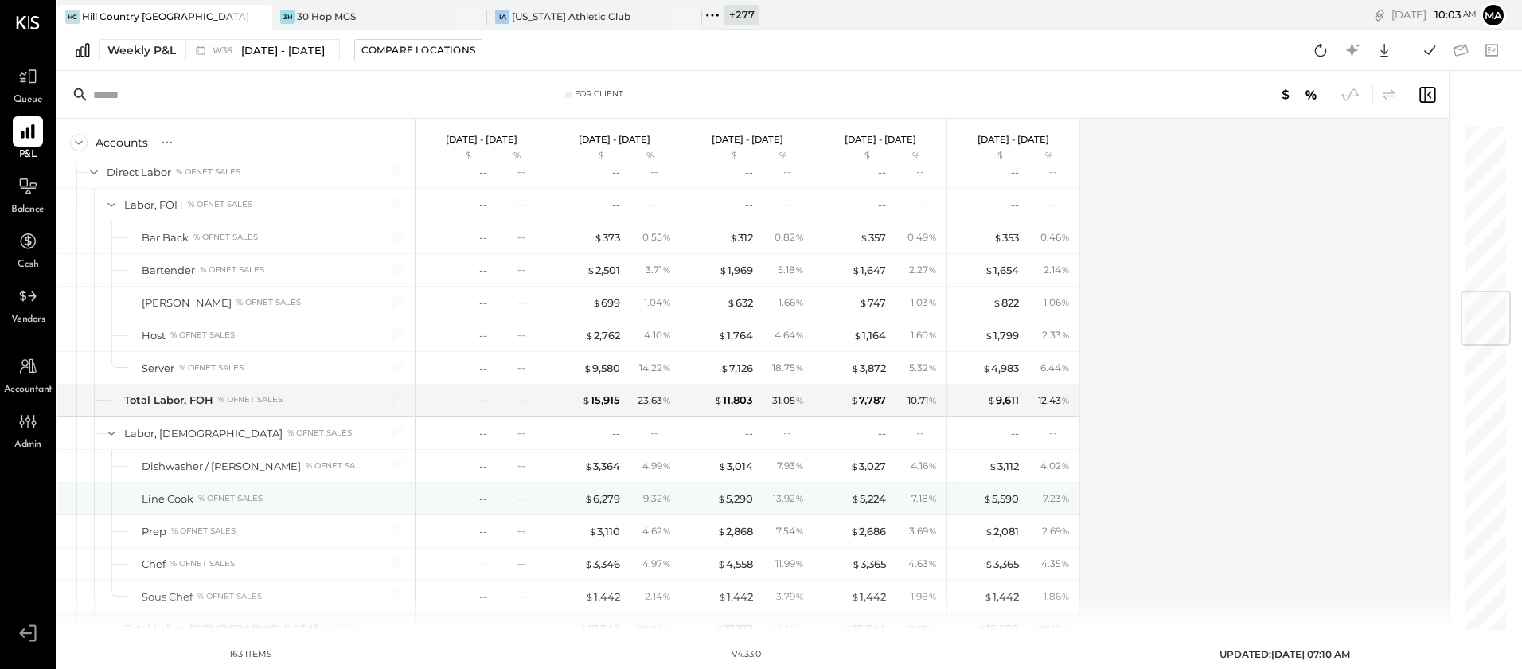
scroll to position [1428, 0]
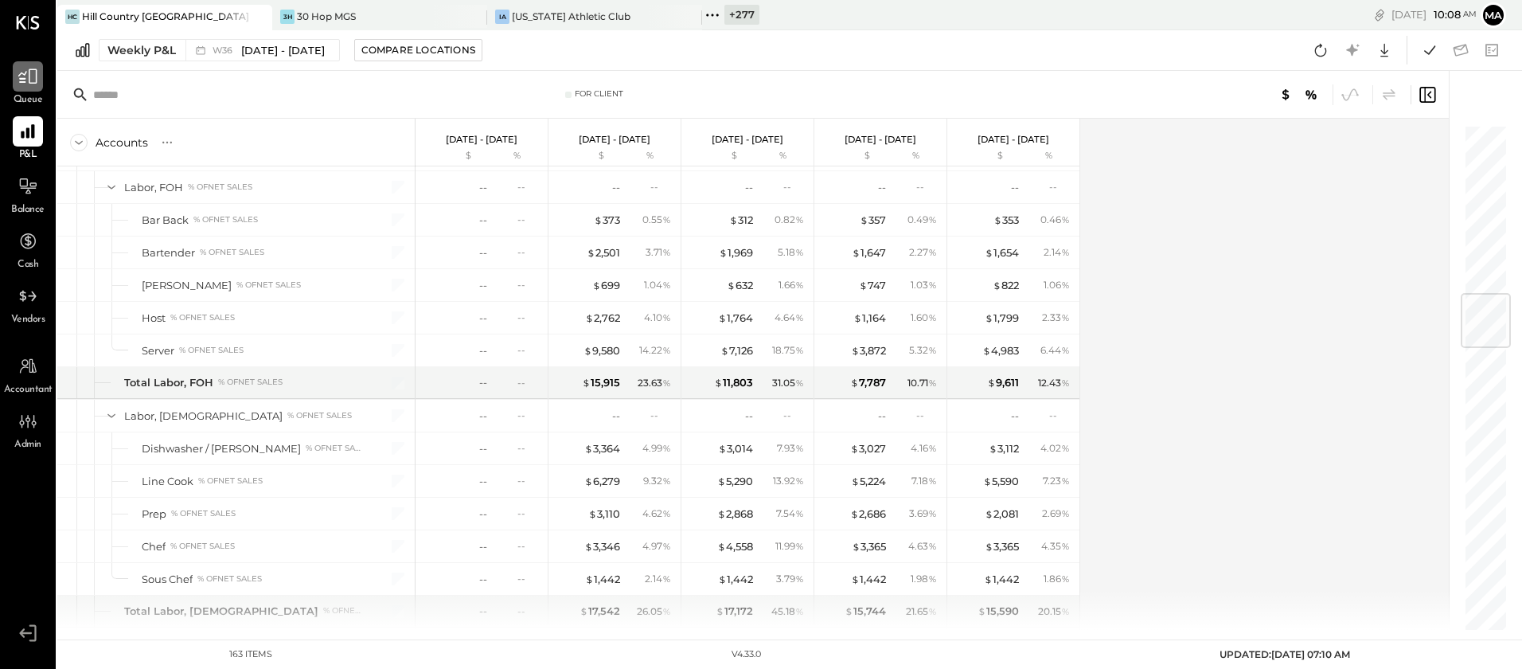
click at [28, 80] on icon at bounding box center [28, 76] width 21 height 21
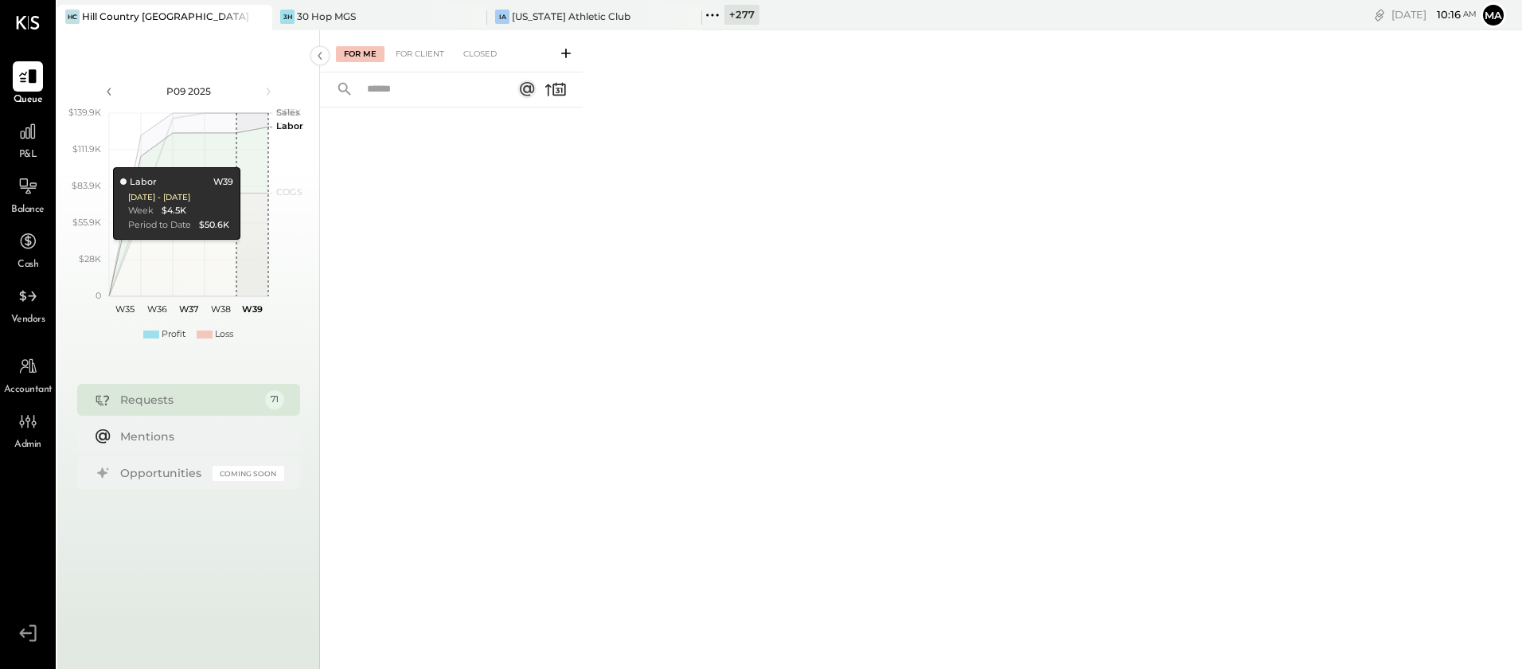
click at [261, 17] on icon at bounding box center [258, 16] width 20 height 19
click at [259, 17] on icon at bounding box center [258, 17] width 8 height 8
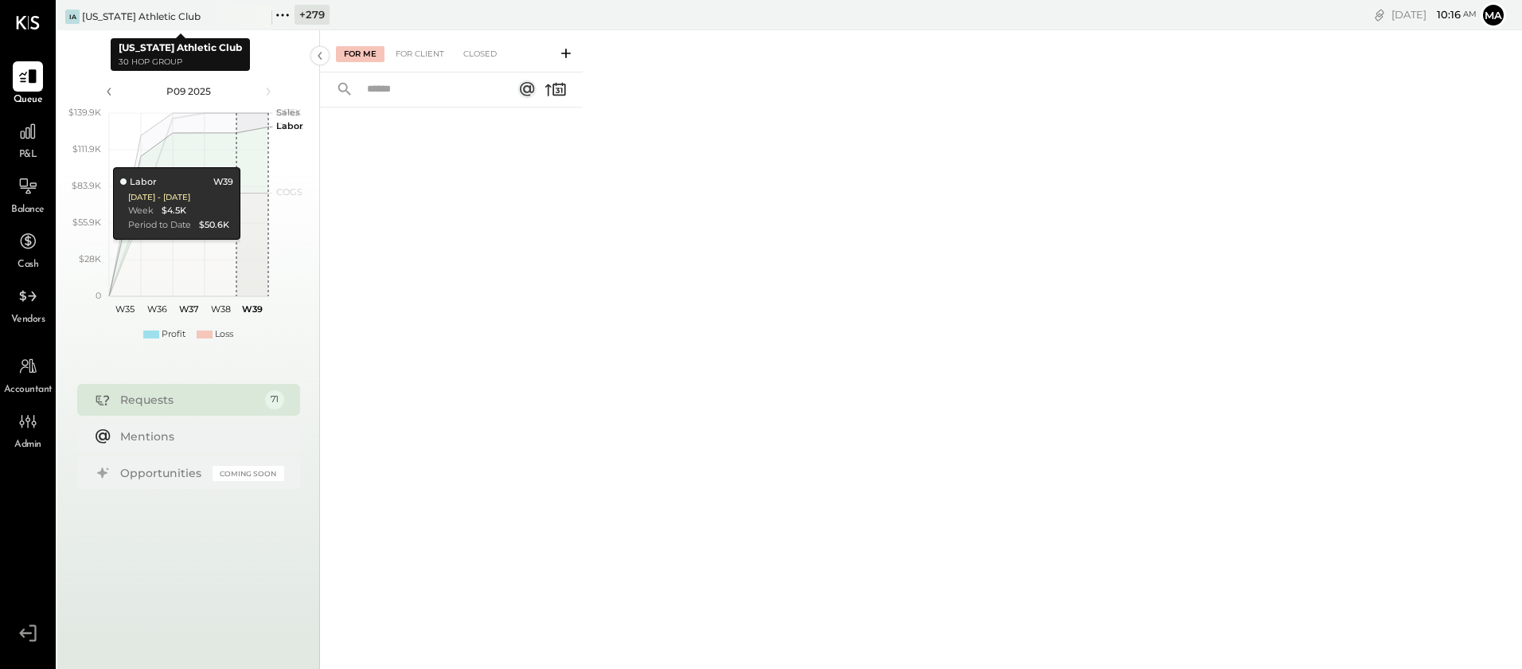
click at [259, 17] on icon at bounding box center [258, 17] width 8 height 8
click at [67, 13] on icon at bounding box center [67, 15] width 21 height 21
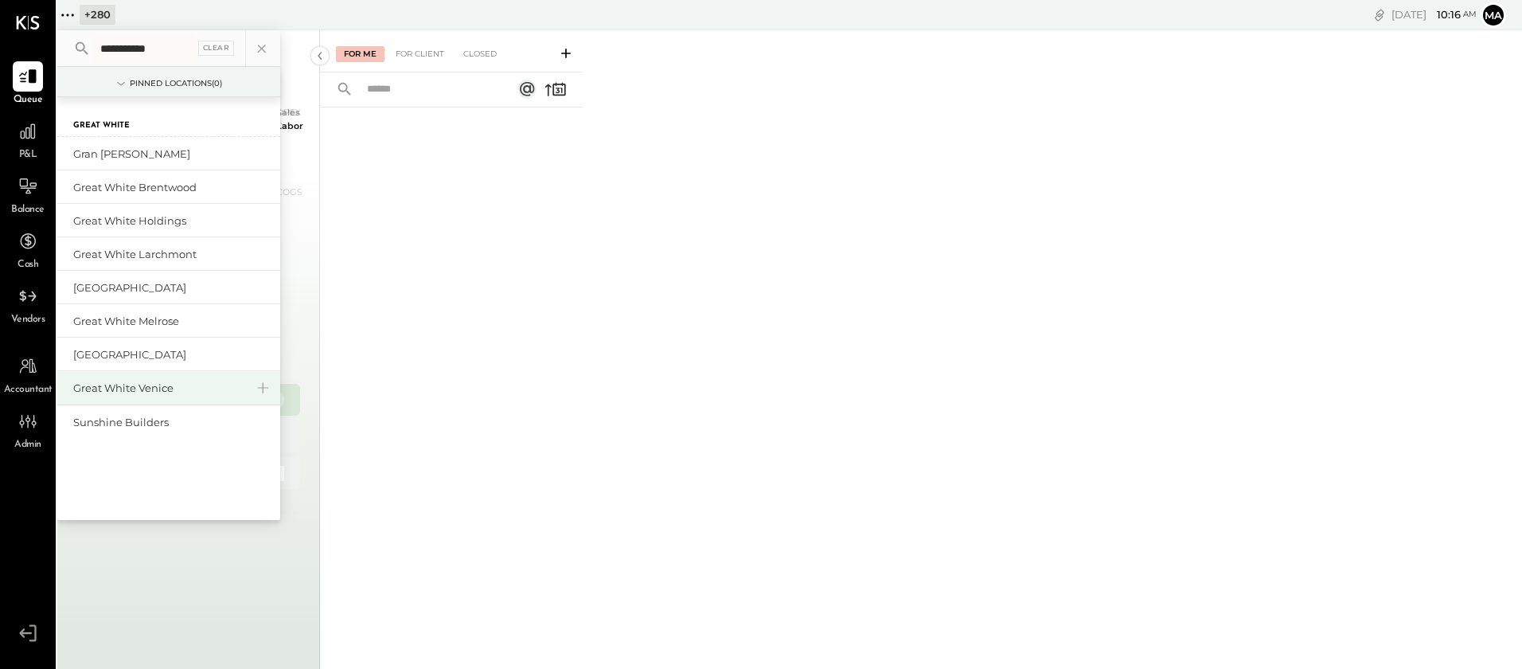
type input "**********"
click at [162, 385] on div "Great White Venice" at bounding box center [159, 387] width 172 height 15
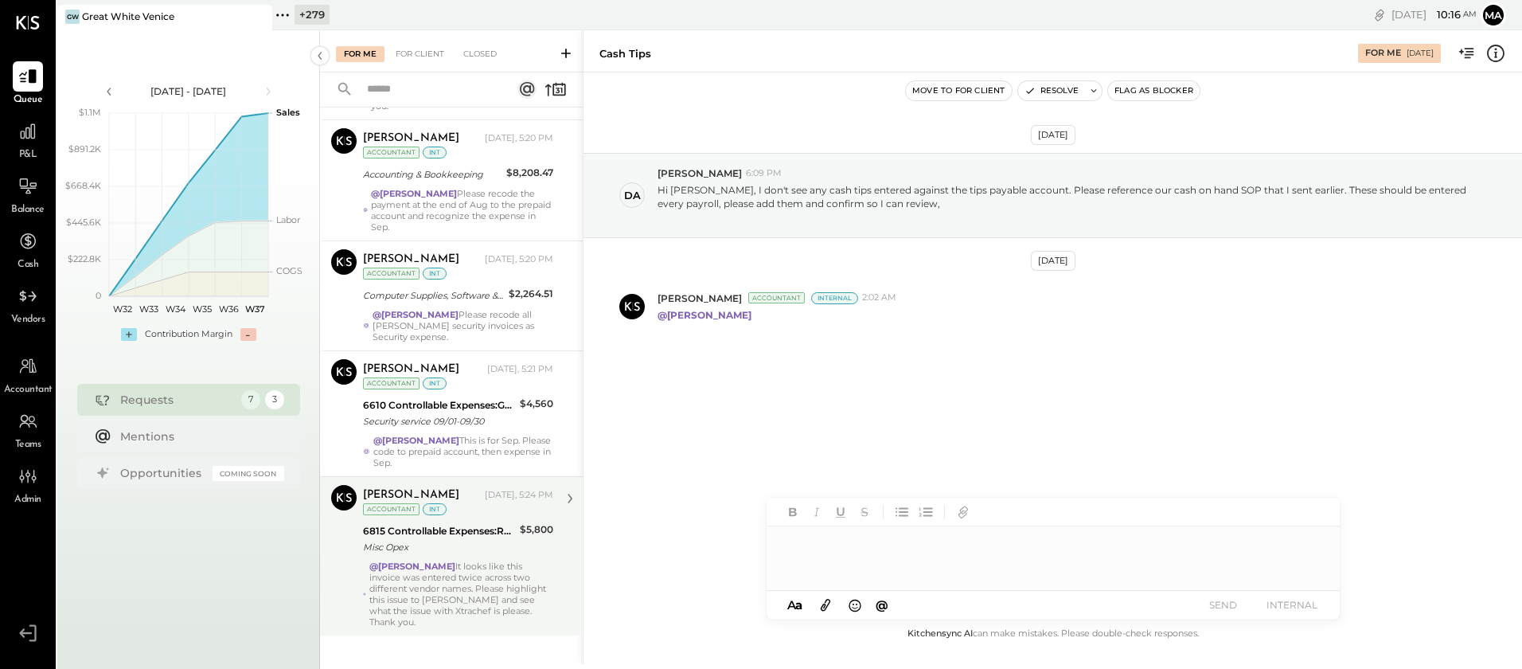
scroll to position [419, 0]
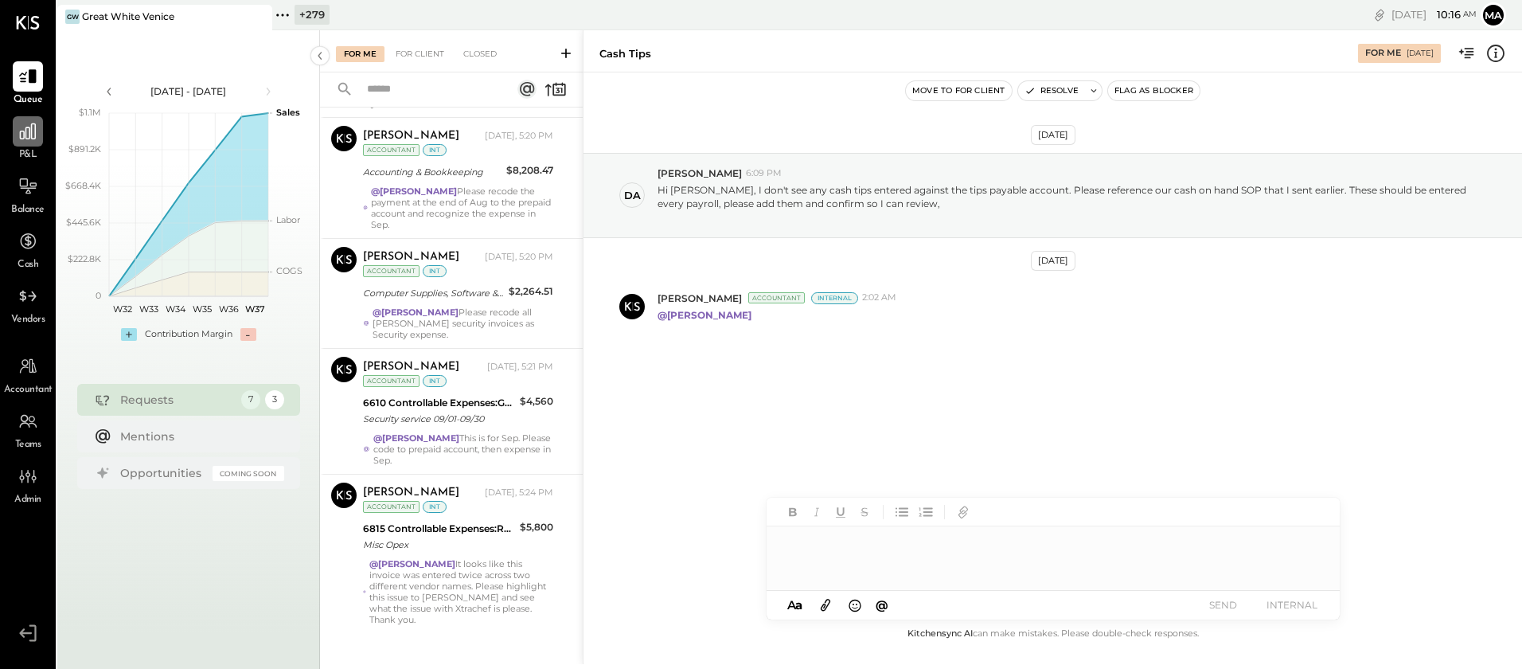
click at [25, 143] on div at bounding box center [28, 131] width 30 height 30
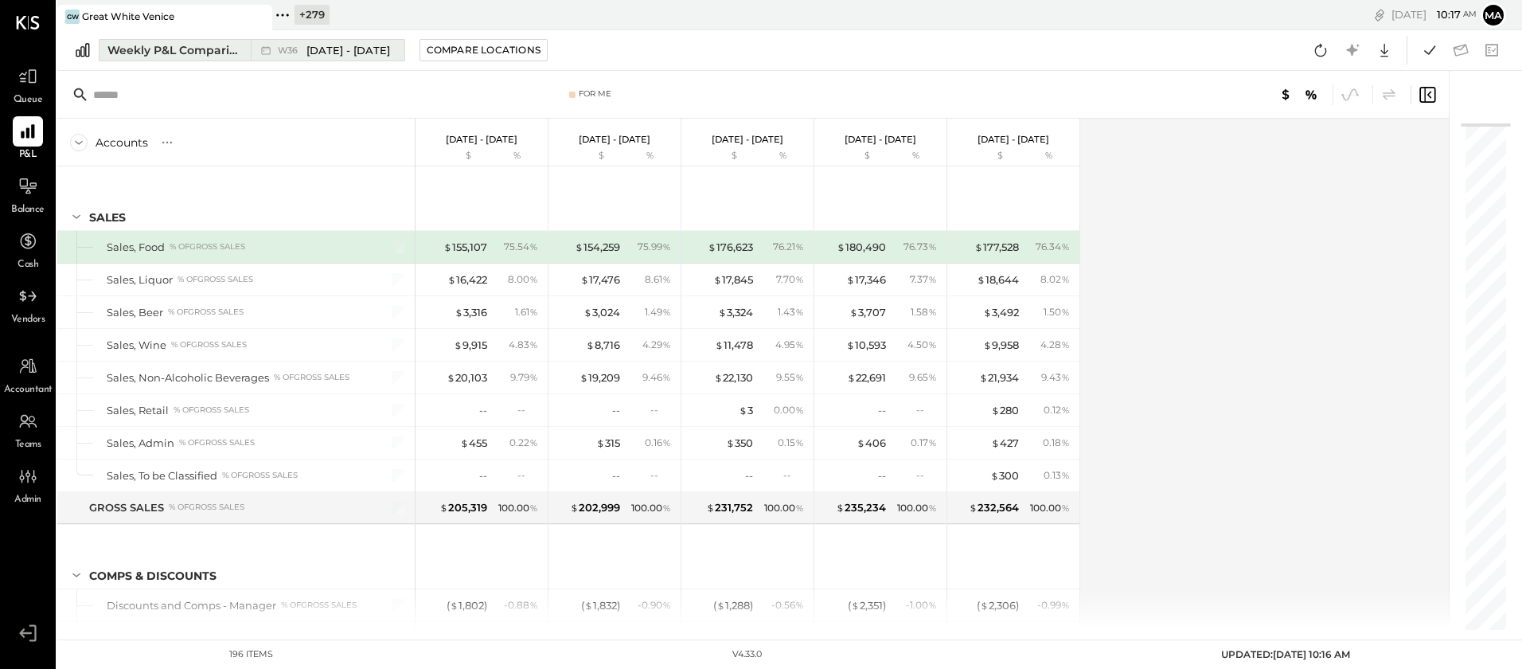
click at [206, 42] on div "Weekly P&L Comparison" at bounding box center [174, 50] width 134 height 16
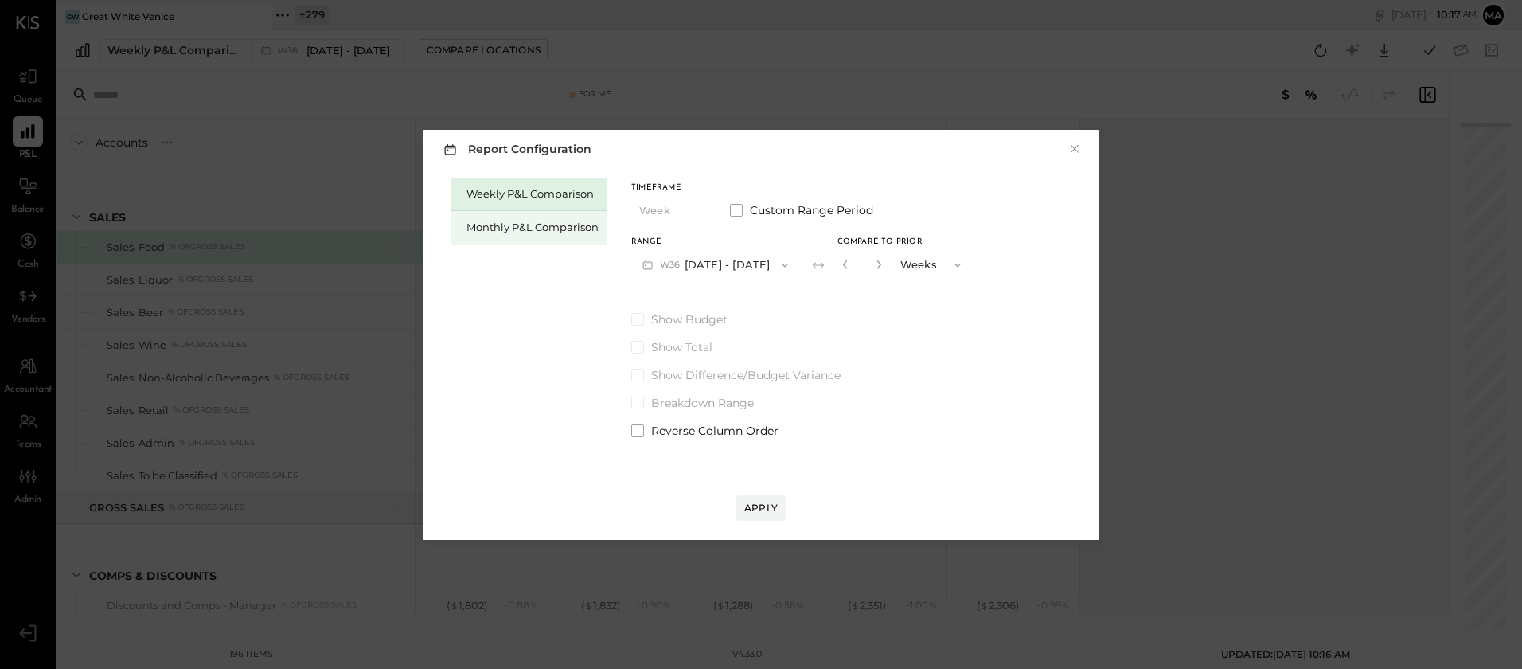
click at [555, 227] on div "Monthly P&L Comparison" at bounding box center [532, 227] width 132 height 15
click at [690, 208] on icon "button" at bounding box center [696, 211] width 13 height 13
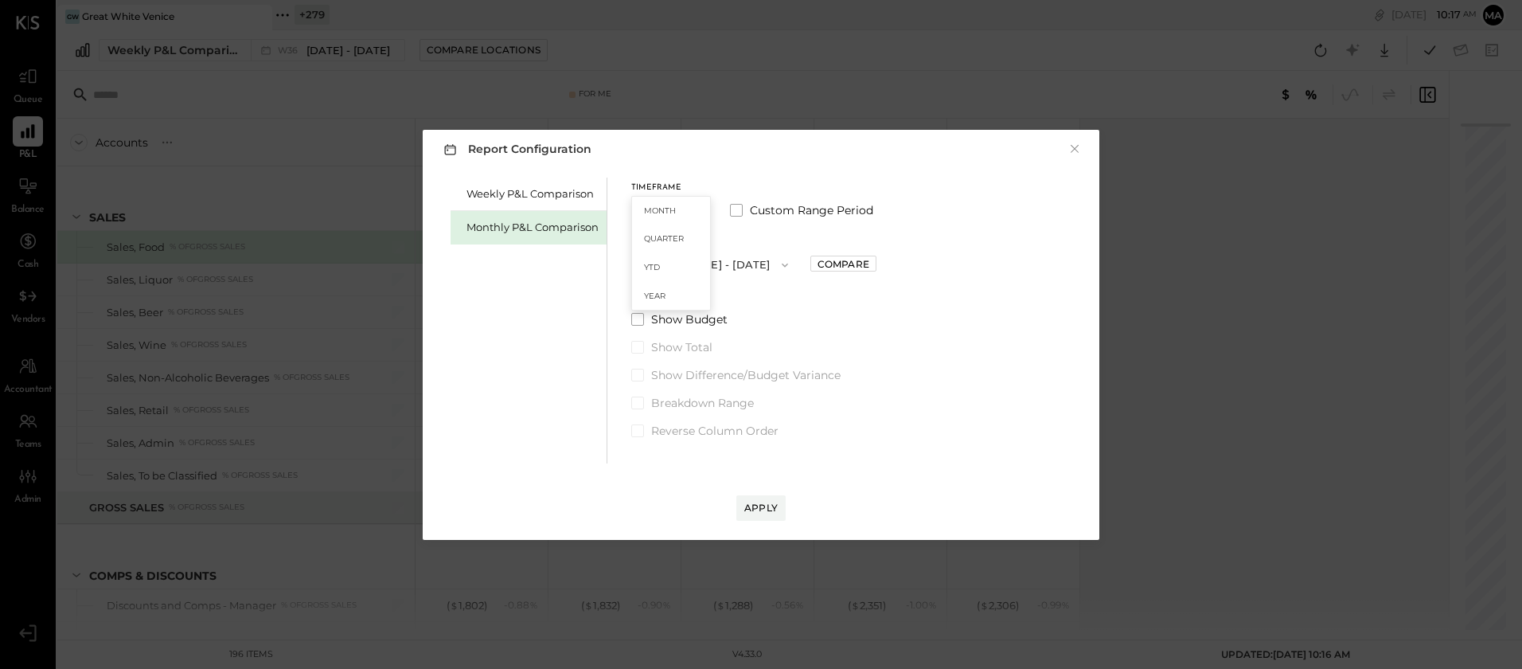
click at [689, 208] on div "Month" at bounding box center [671, 211] width 78 height 29
click at [735, 269] on button "M09 Sep 1 - 30, 2025" at bounding box center [715, 264] width 168 height 29
click at [706, 330] on span "Jul 1 - 31, 2025" at bounding box center [709, 333] width 76 height 14
click at [835, 265] on div "Compare" at bounding box center [843, 264] width 52 height 14
click at [876, 266] on icon "button" at bounding box center [878, 264] width 4 height 9
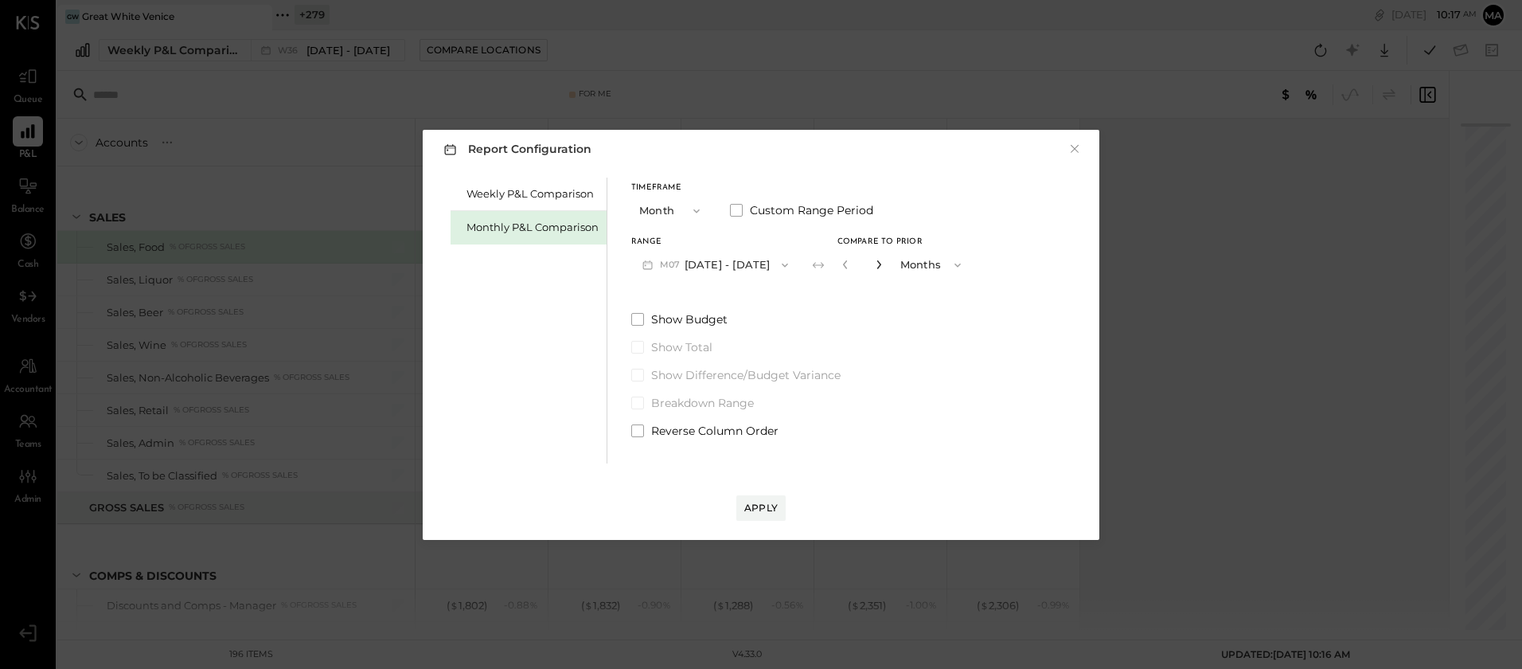
click at [876, 266] on icon "button" at bounding box center [878, 264] width 4 height 9
type input "*"
click at [747, 505] on div "Apply" at bounding box center [760, 508] width 33 height 14
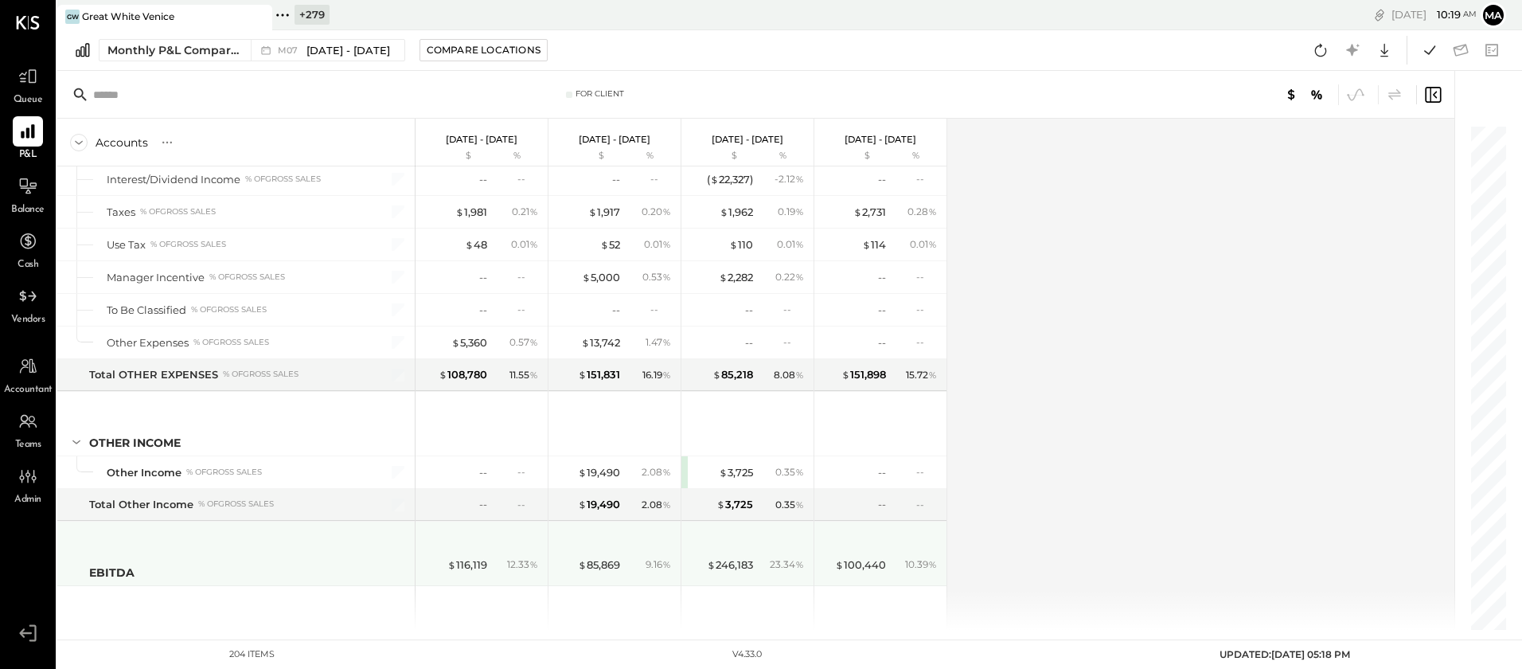
scroll to position [5100, 0]
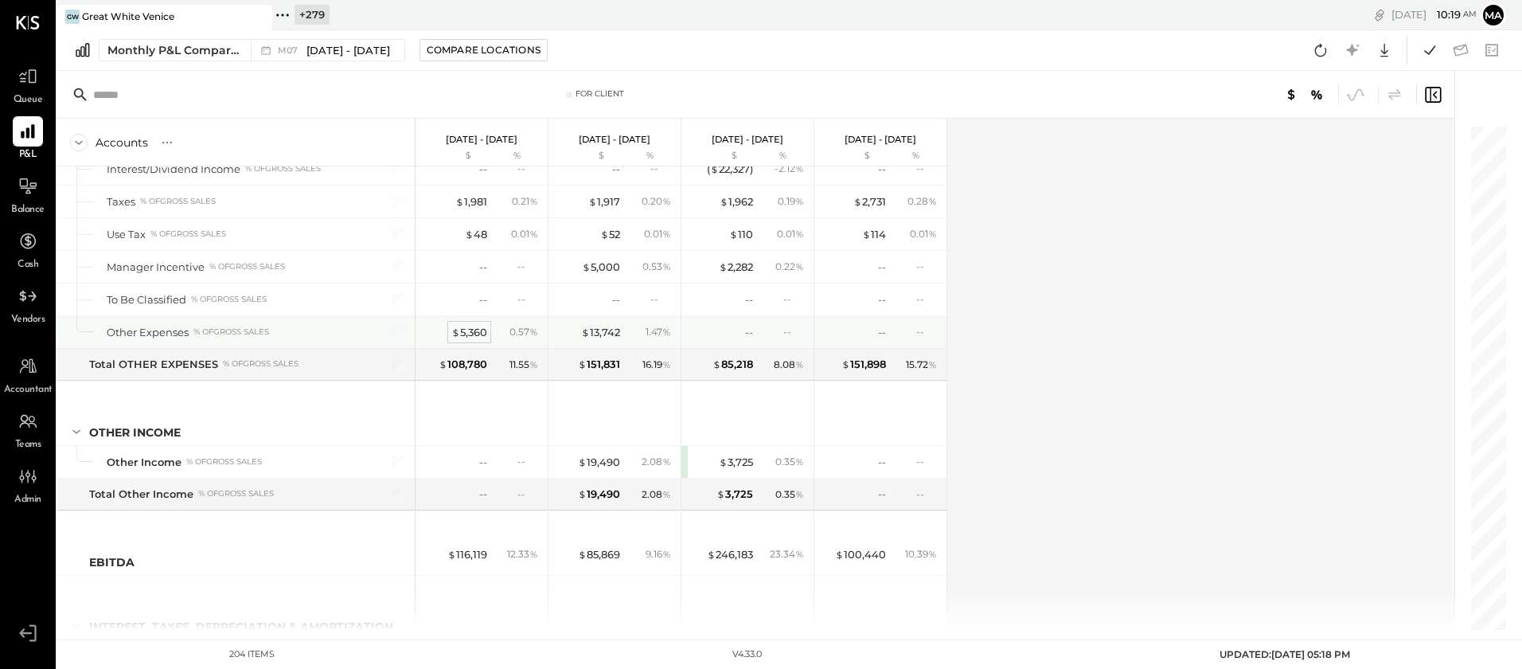
click at [470, 332] on div "$ 5,360" at bounding box center [469, 332] width 36 height 15
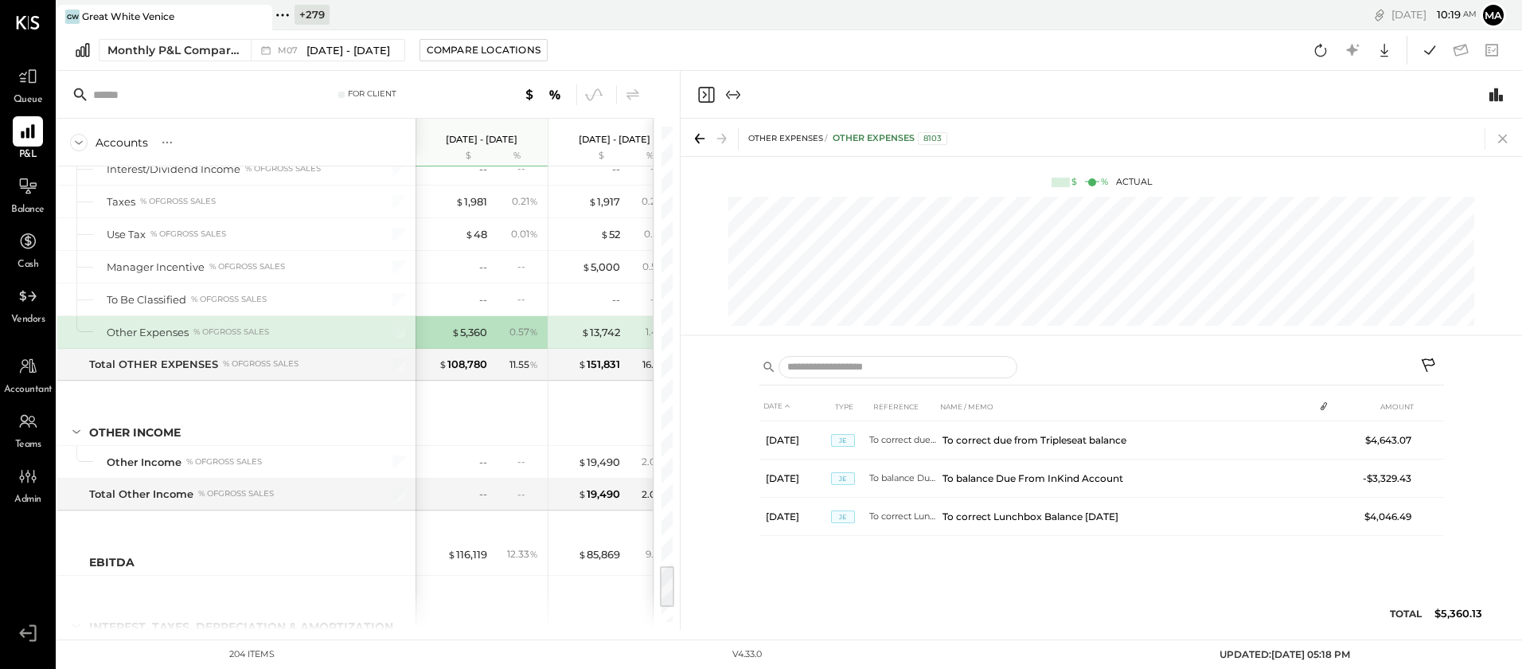
click at [1502, 134] on icon at bounding box center [1503, 138] width 22 height 22
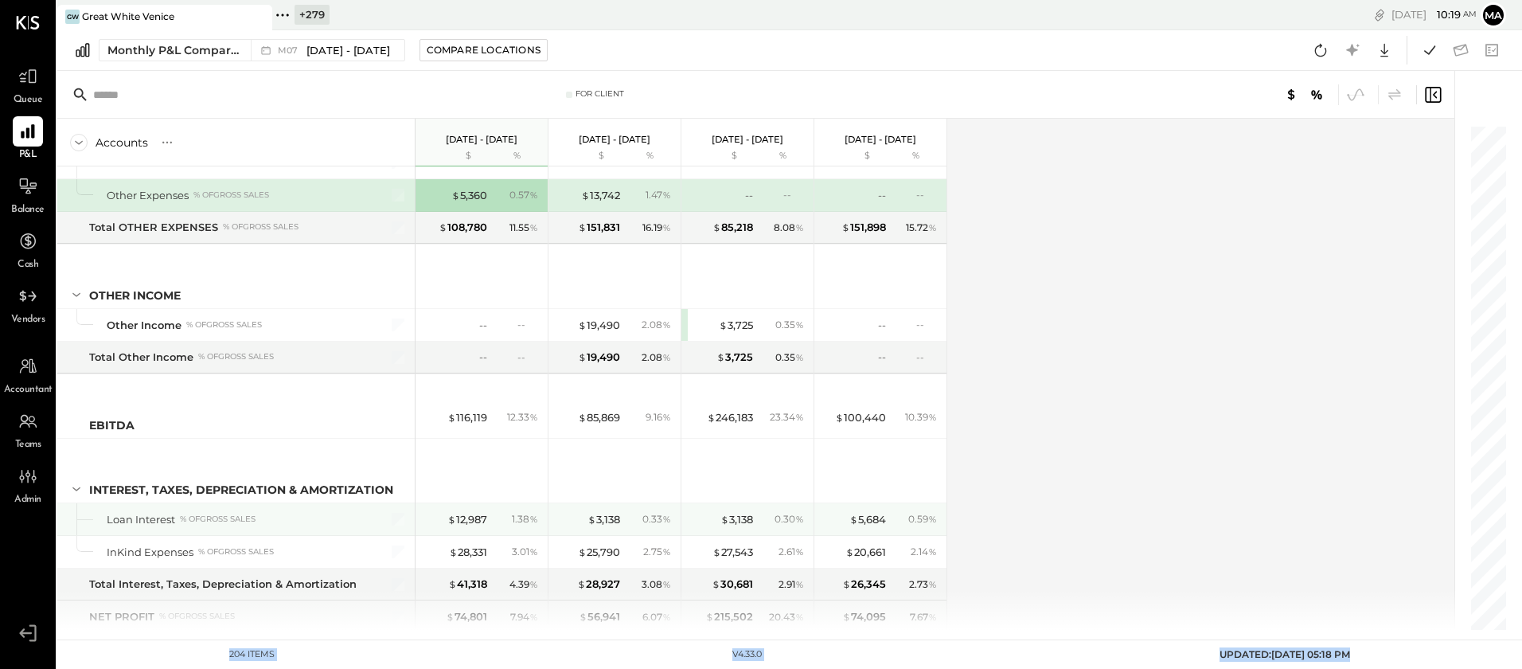
scroll to position [5280, 0]
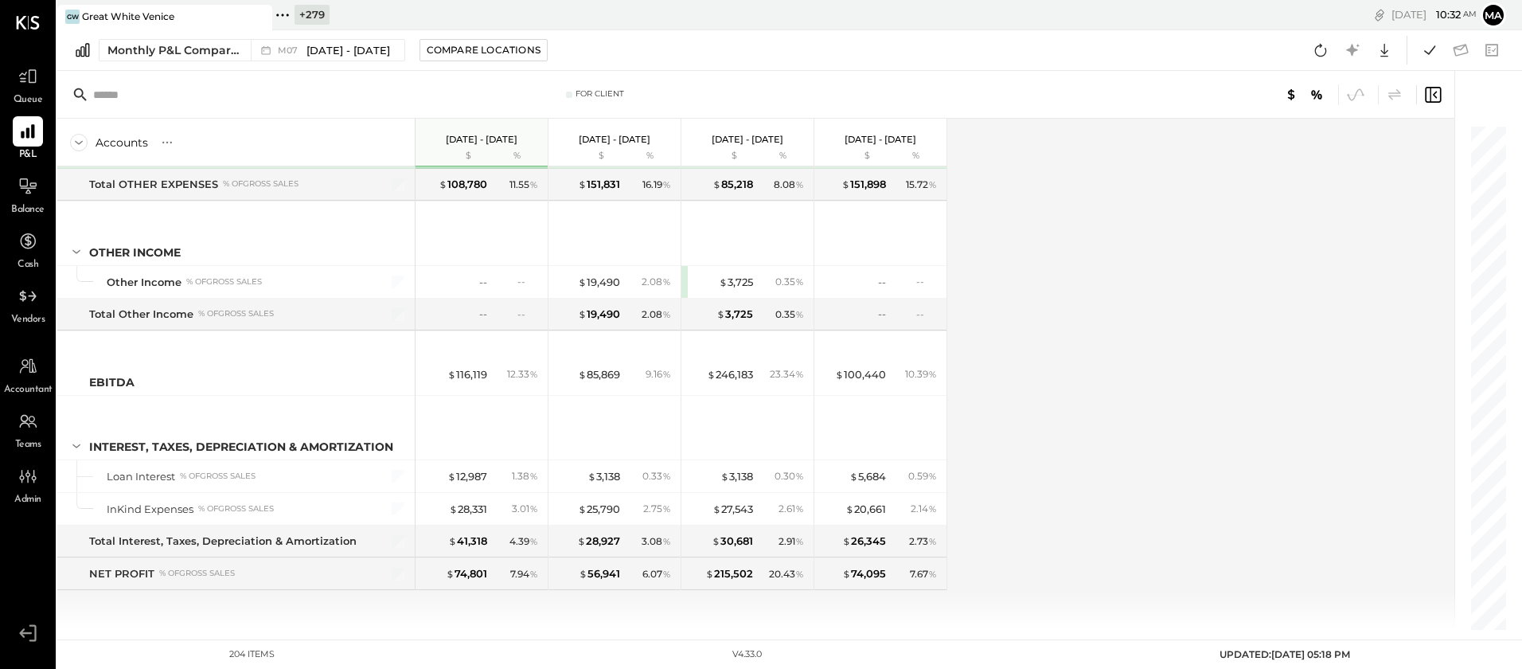
click at [289, 12] on icon at bounding box center [282, 15] width 21 height 21
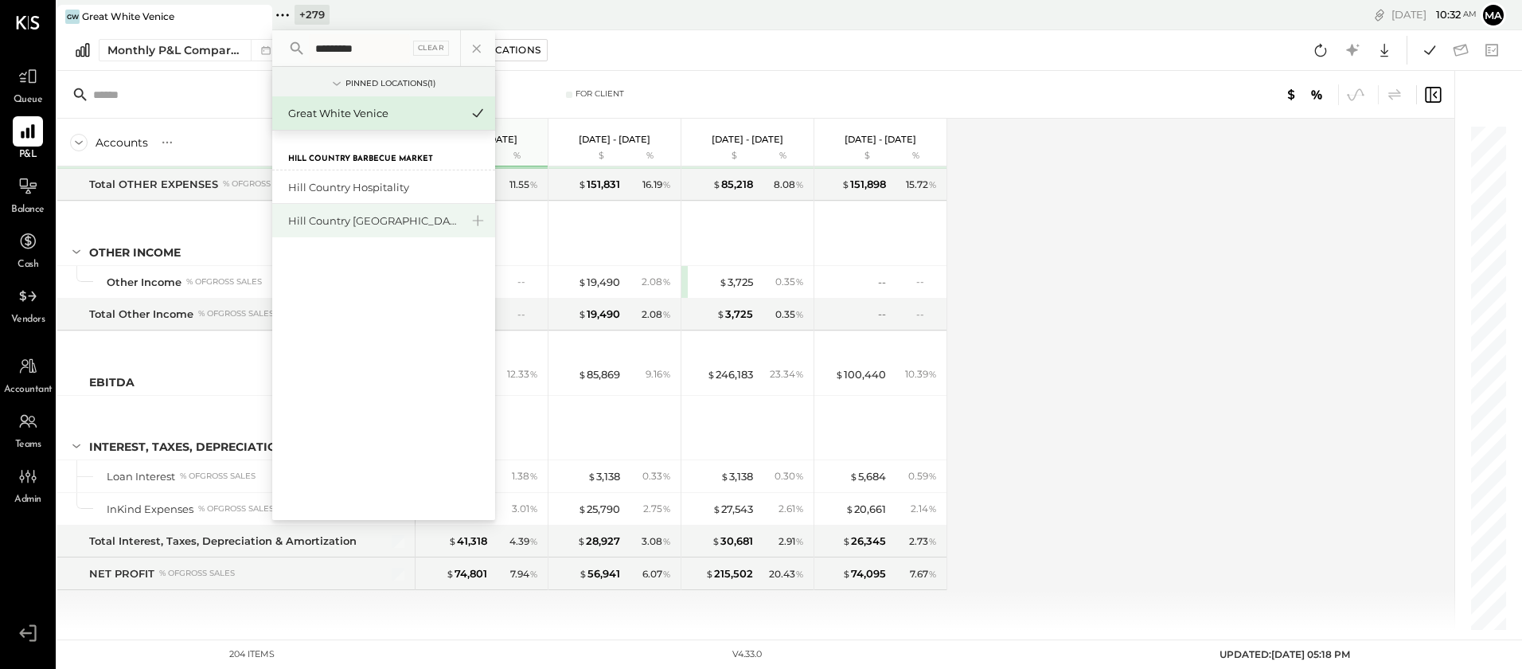
type input "*********"
click at [334, 222] on div "Hill Country [GEOGRAPHIC_DATA]" at bounding box center [374, 220] width 172 height 15
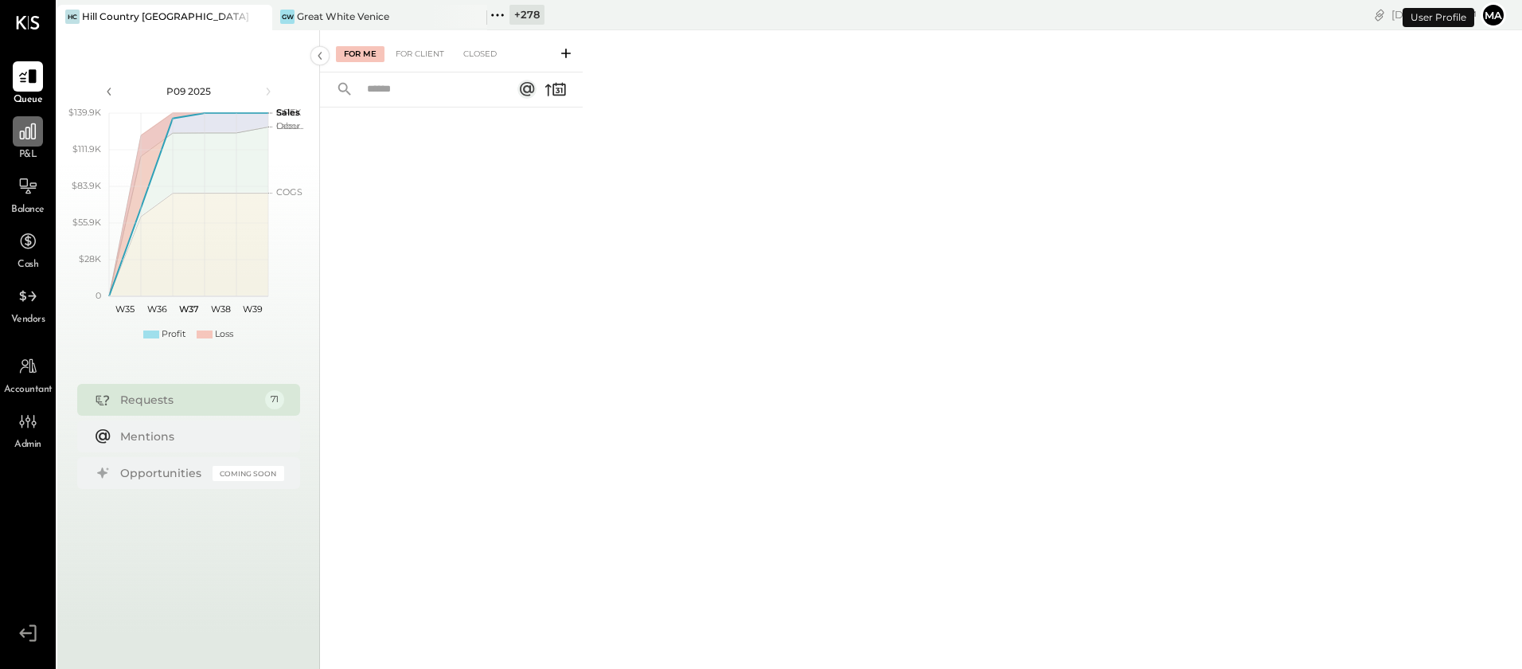
click at [31, 138] on icon at bounding box center [28, 131] width 16 height 16
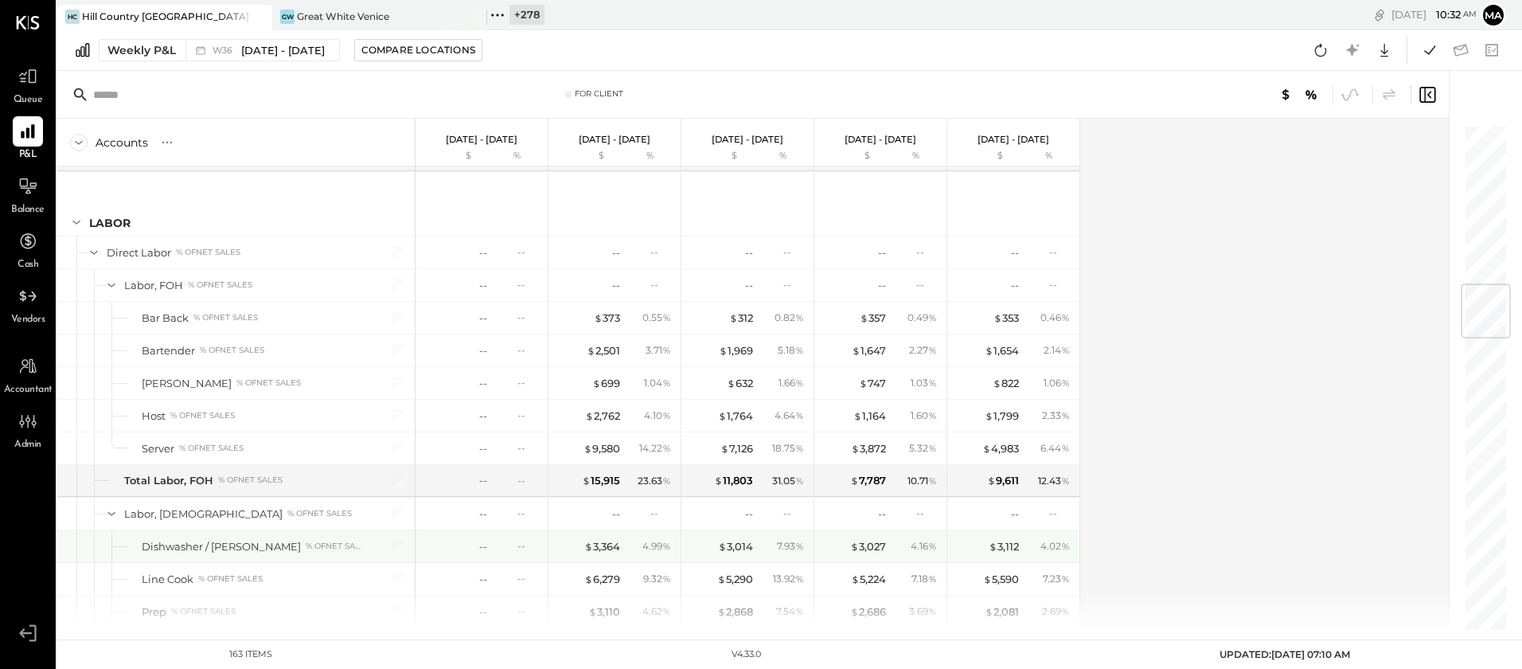
scroll to position [1348, 0]
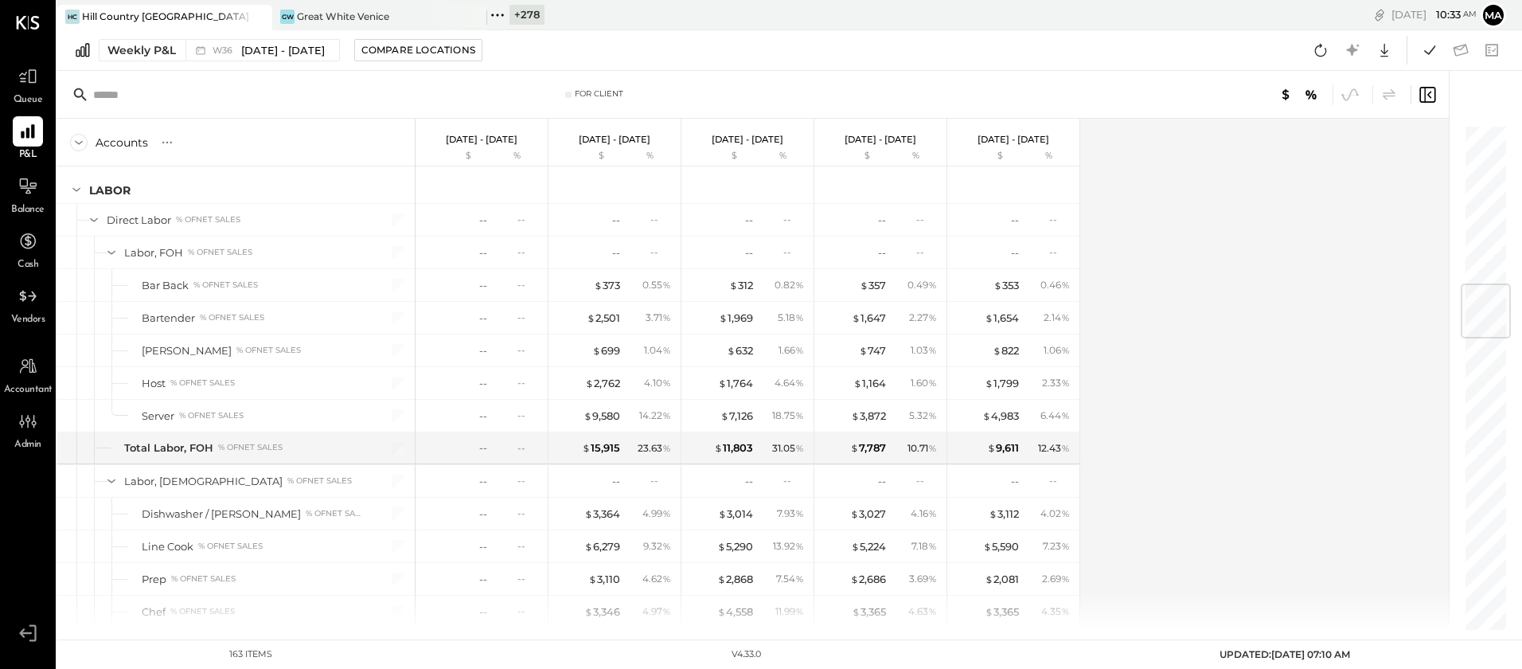
scroll to position [1348, 0]
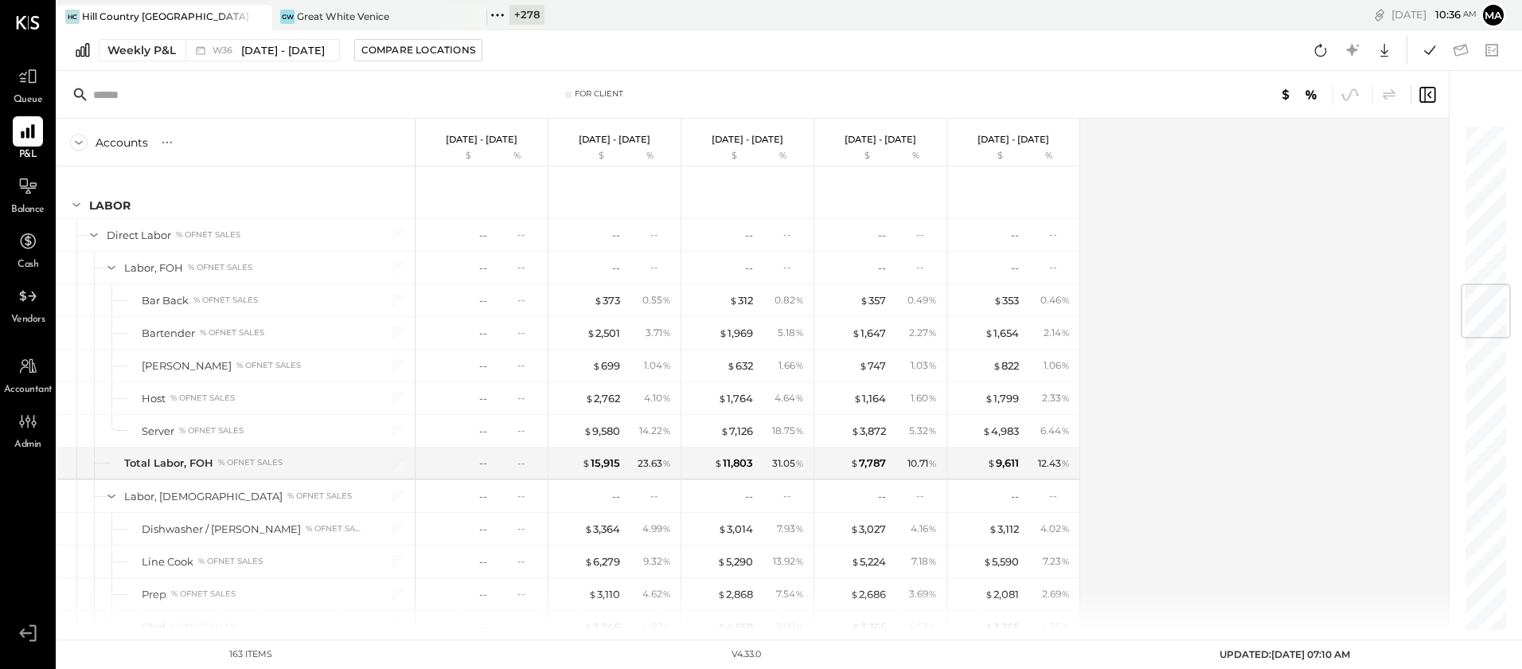
click at [1293, 653] on span "UPDATED: 09/10/2025 07:10 AM" at bounding box center [1284, 654] width 131 height 12
click at [1320, 45] on icon at bounding box center [1321, 50] width 12 height 13
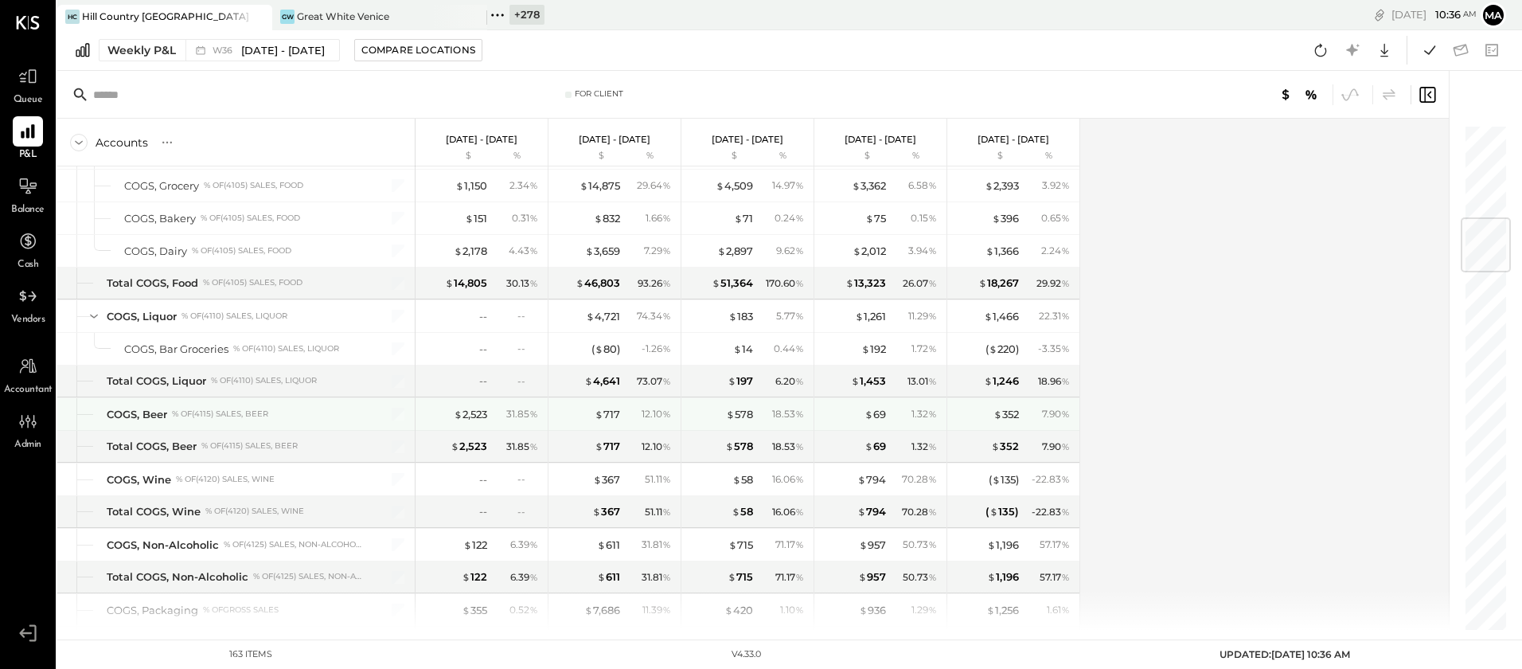
scroll to position [750, 0]
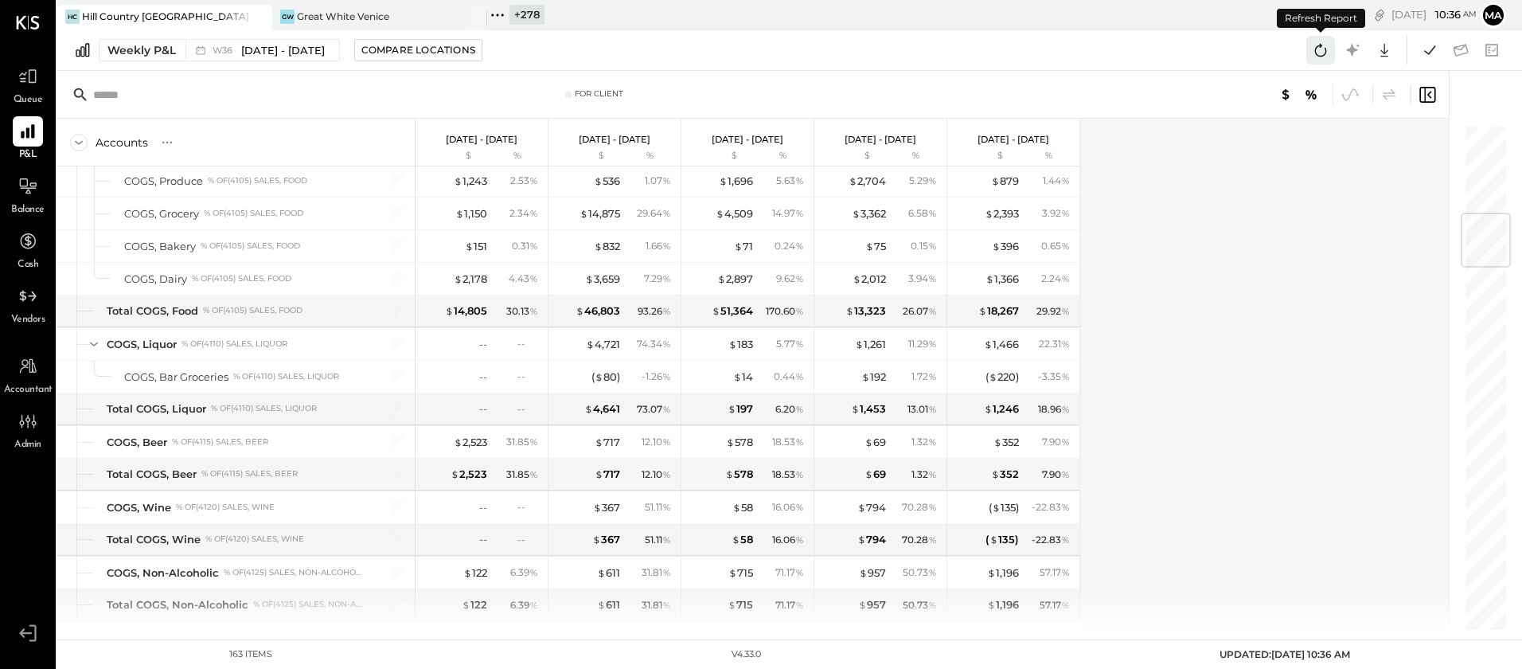
click at [1323, 49] on icon at bounding box center [1320, 50] width 21 height 21
click at [1322, 45] on icon at bounding box center [1320, 50] width 21 height 21
click at [1321, 50] on icon at bounding box center [1320, 50] width 21 height 21
